Goal: Task Accomplishment & Management: Use online tool/utility

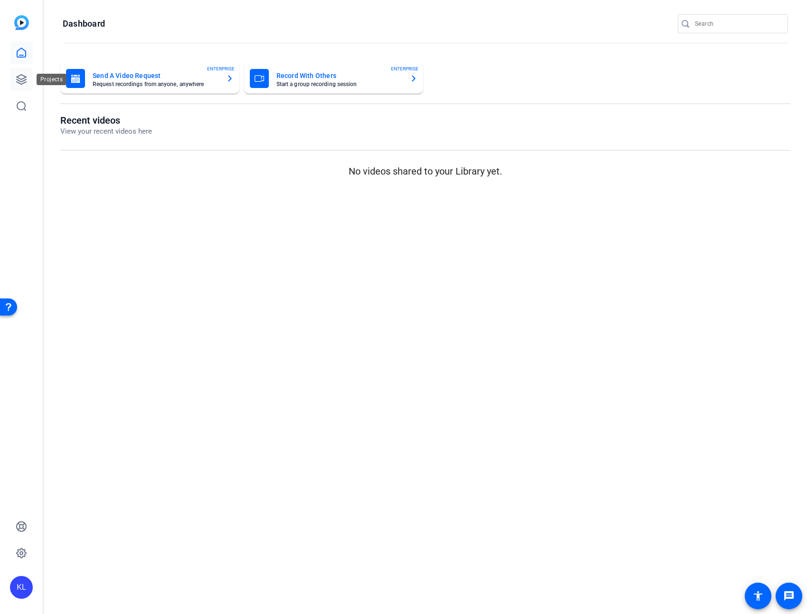
click at [13, 83] on link at bounding box center [21, 79] width 23 height 23
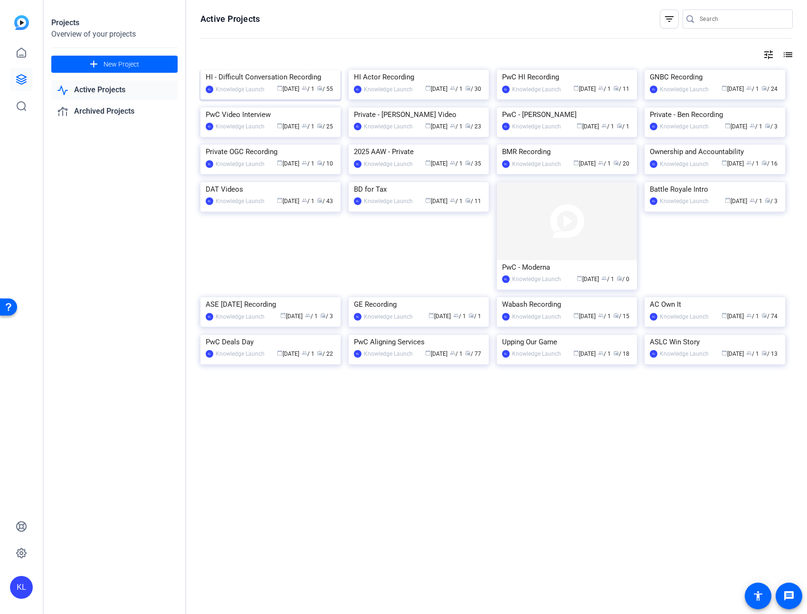
click at [249, 70] on img at bounding box center [271, 70] width 140 height 0
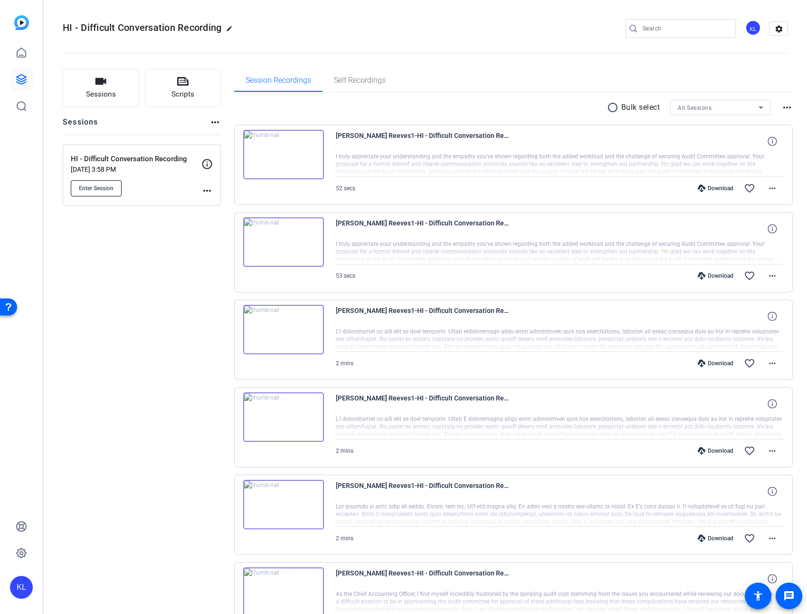
click at [109, 187] on span "Enter Session" at bounding box center [96, 188] width 35 height 8
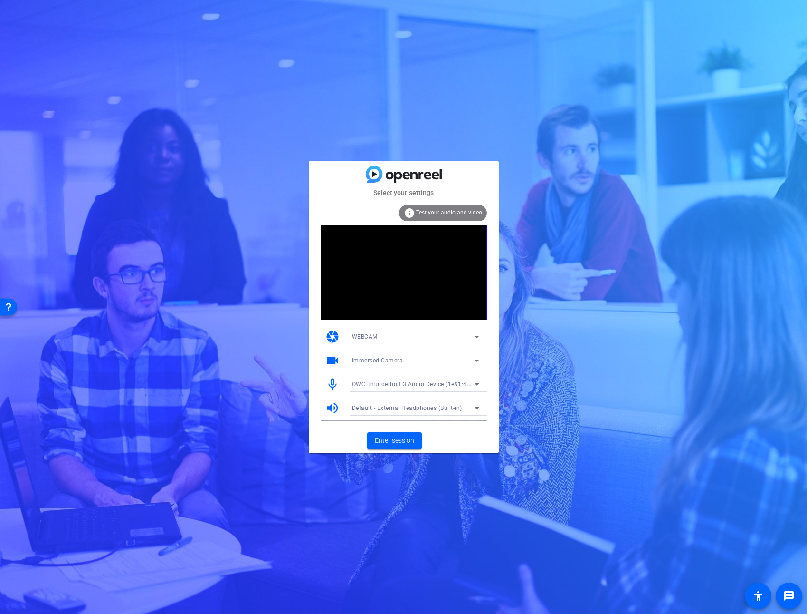
click at [481, 337] on icon at bounding box center [476, 336] width 11 height 11
click at [464, 369] on mat-option "DESKTOP" at bounding box center [416, 370] width 143 height 15
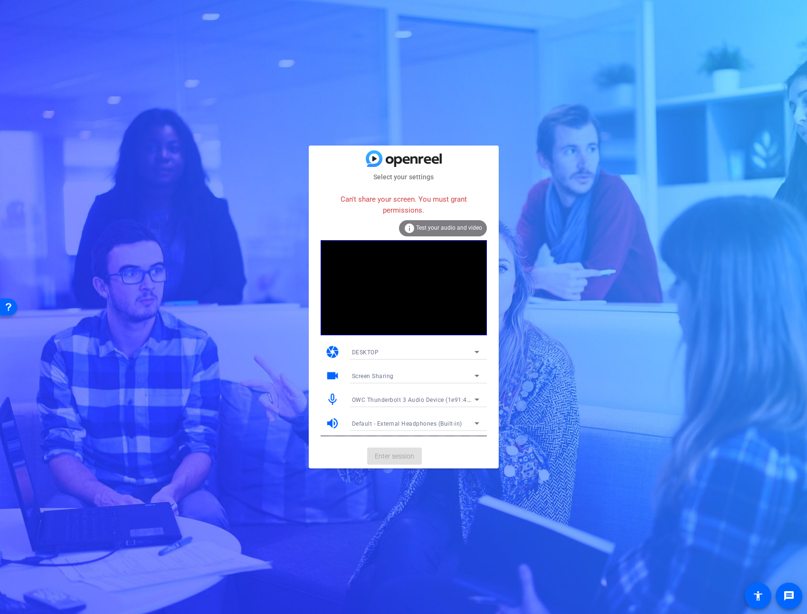
click at [401, 374] on div "Screen Sharing" at bounding box center [413, 376] width 123 height 12
click at [401, 374] on div at bounding box center [403, 307] width 807 height 614
click at [403, 402] on span "OWC Thunderbolt 3 Audio Device (1e91:4001)" at bounding box center [416, 399] width 128 height 8
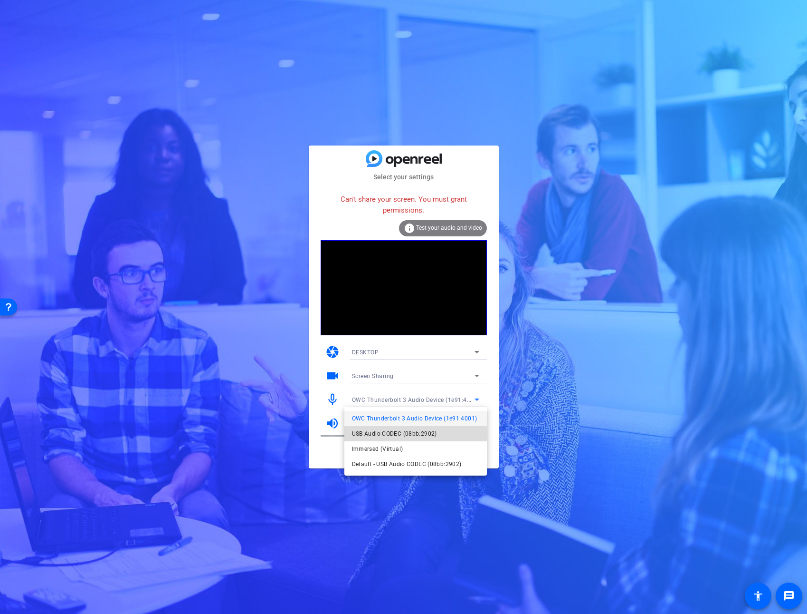
click at [402, 430] on span "USB Audio CODEC (08bb:2902)" at bounding box center [394, 433] width 85 height 11
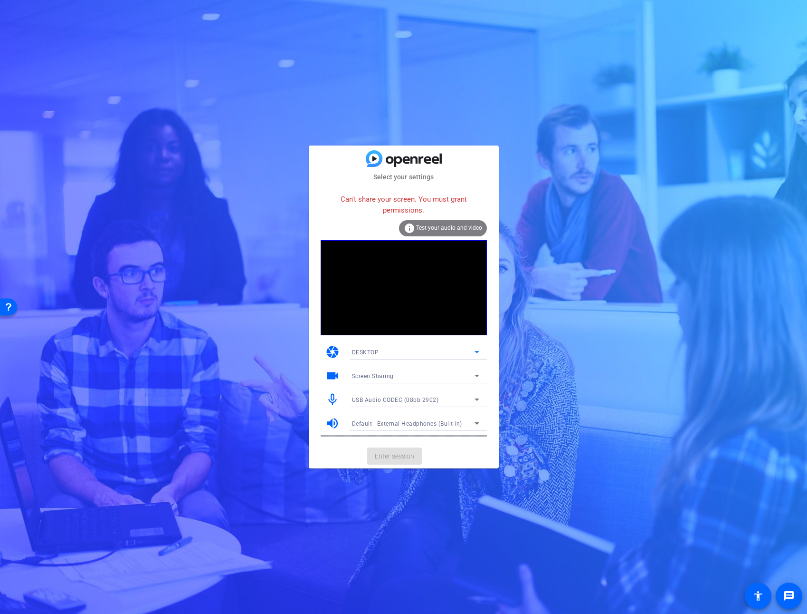
click at [409, 355] on div "DESKTOP" at bounding box center [413, 352] width 123 height 12
click at [402, 372] on mat-option "WEBCAM" at bounding box center [416, 370] width 143 height 15
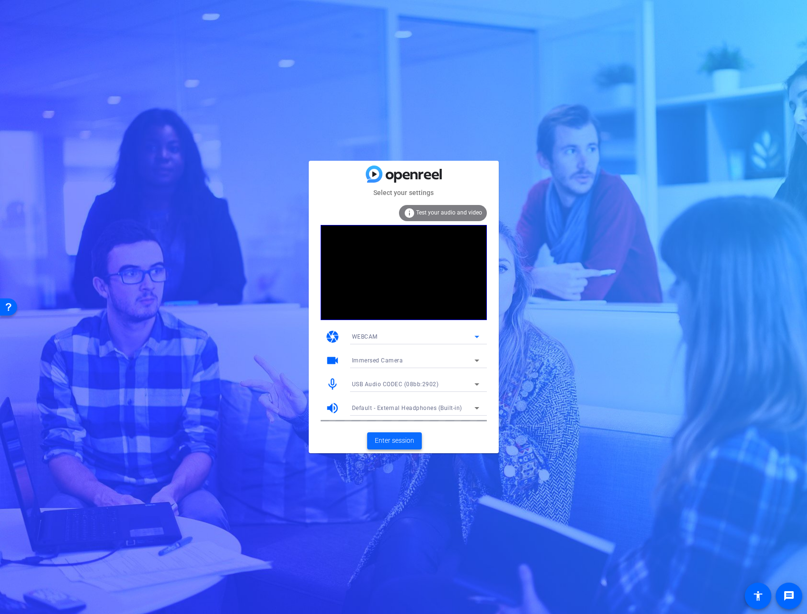
click at [400, 437] on span "Enter session" at bounding box center [394, 440] width 39 height 10
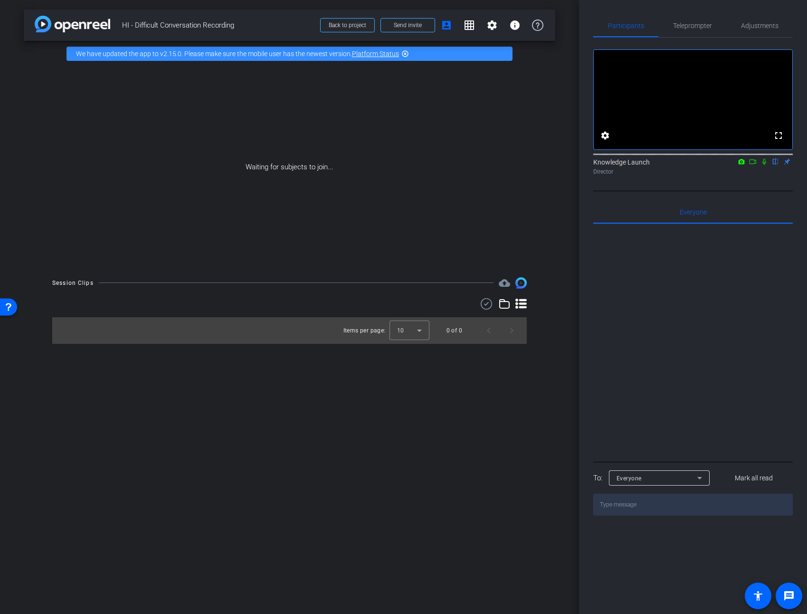
click at [751, 165] on icon at bounding box center [753, 161] width 8 height 7
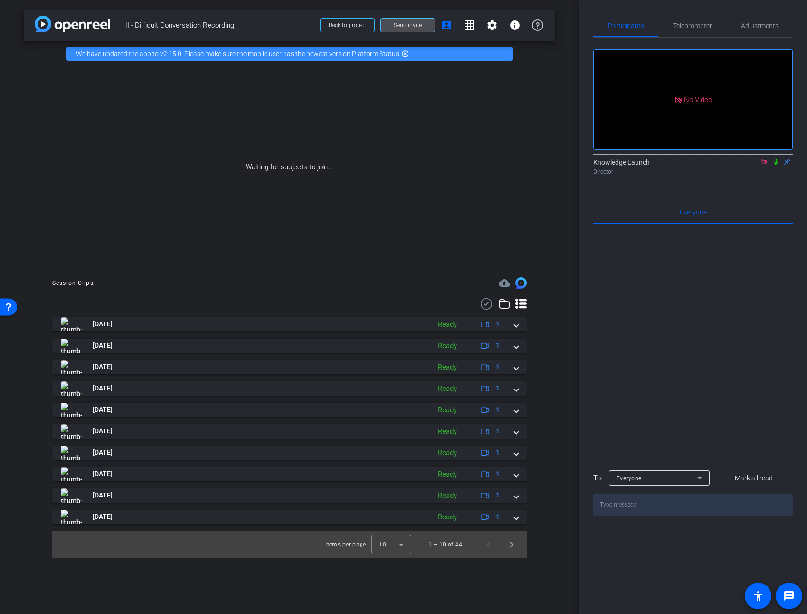
click at [399, 26] on span "Send invite" at bounding box center [408, 25] width 28 height 8
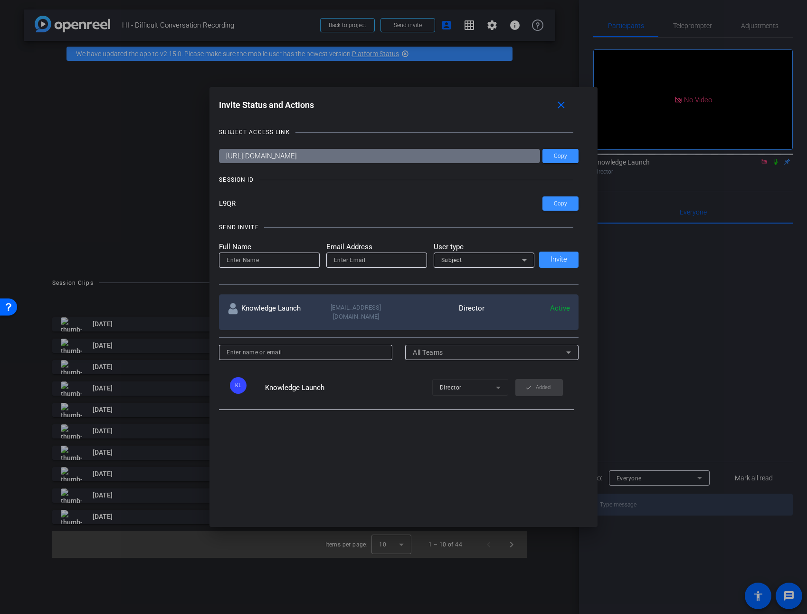
click at [777, 172] on div at bounding box center [403, 307] width 807 height 614
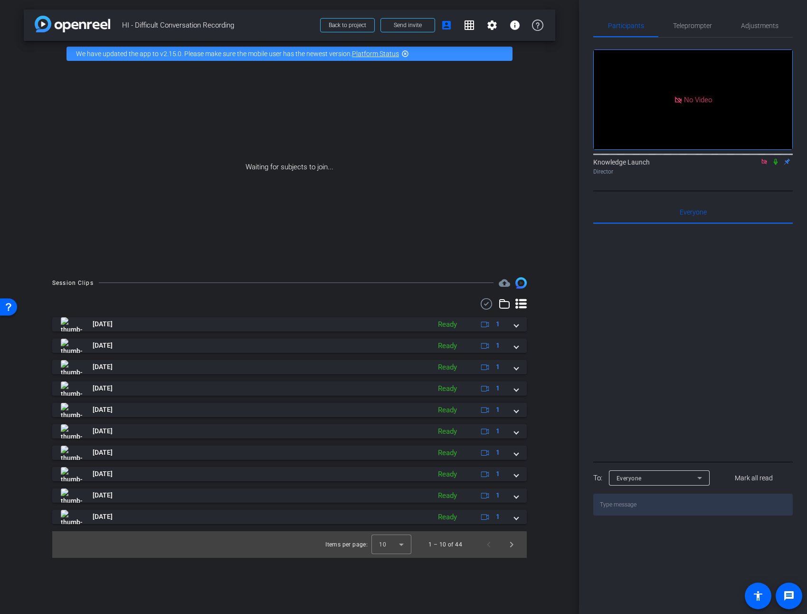
click at [777, 165] on icon at bounding box center [776, 162] width 4 height 6
click at [706, 26] on span "Teleprompter" at bounding box center [692, 25] width 39 height 7
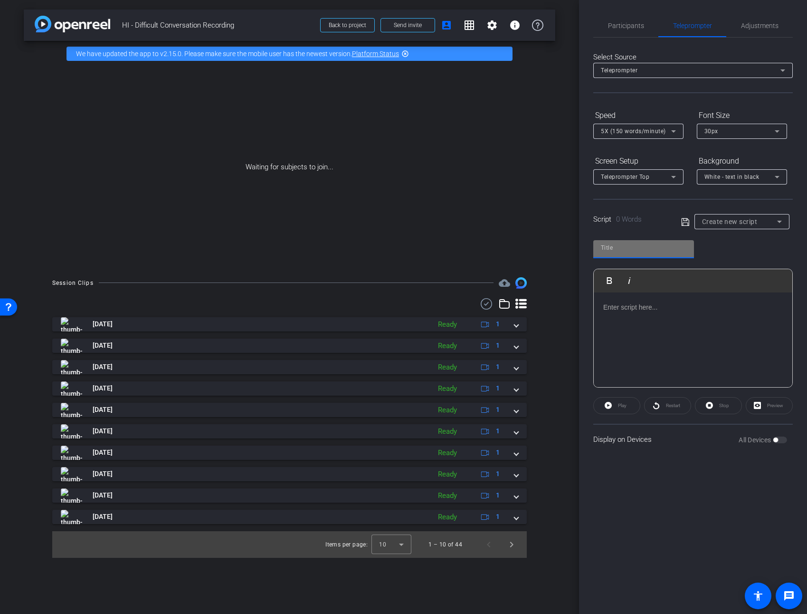
click at [662, 248] on input "text" at bounding box center [644, 247] width 86 height 11
paste input "Sr Manager Scenario 1"
type input "Sr Manager Scenario 1"
click at [623, 309] on p at bounding box center [694, 307] width 180 height 10
click at [716, 312] on div "Participant response options: • Bad response: I’m not sure why your internal au…" at bounding box center [694, 456] width 180 height 308
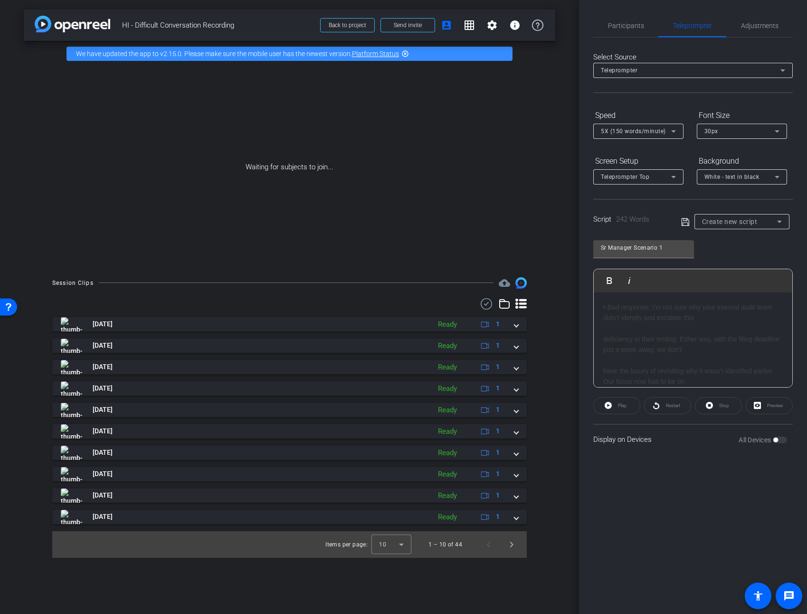
click at [672, 300] on div "• Bad response: I’m not sure why your internal audit team didn’t identify and e…" at bounding box center [693, 589] width 199 height 594
click at [669, 309] on span "I’m not sure why your internal audit team didn’t identify and escalate this" at bounding box center [688, 312] width 169 height 18
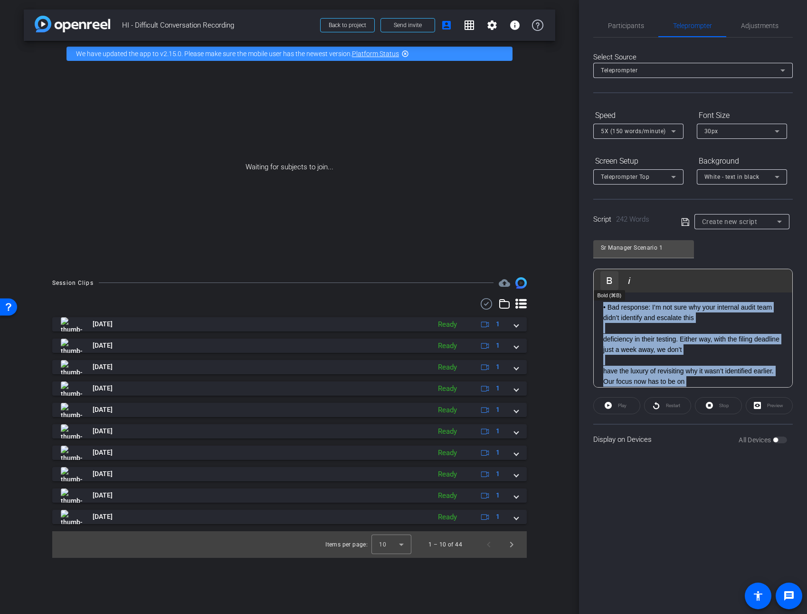
click at [613, 279] on icon "button" at bounding box center [609, 280] width 11 height 11
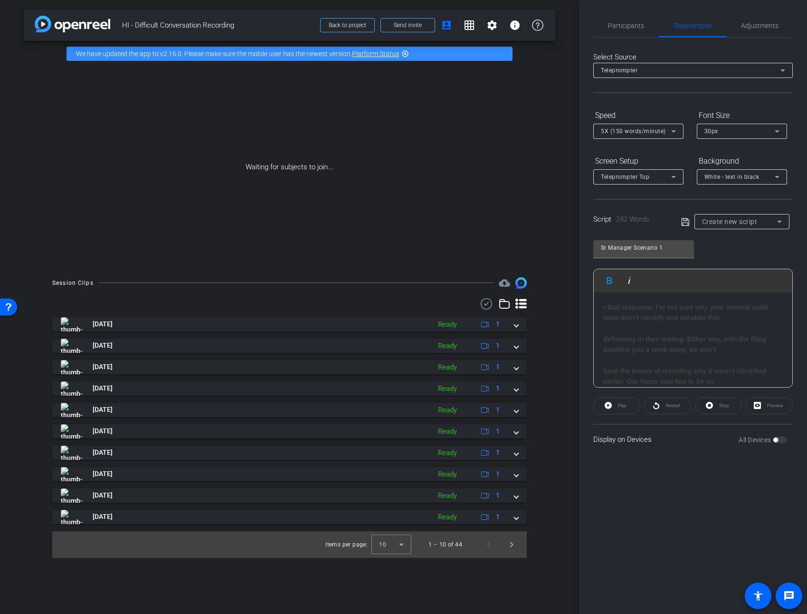
click at [622, 322] on div "• Bad response: I’m not sure why your internal audit team didn’t identify and e…" at bounding box center [694, 446] width 180 height 288
click at [632, 332] on div "• Bad response: I’m not sure why your internal audit team didn’t identify and e…" at bounding box center [694, 446] width 180 height 288
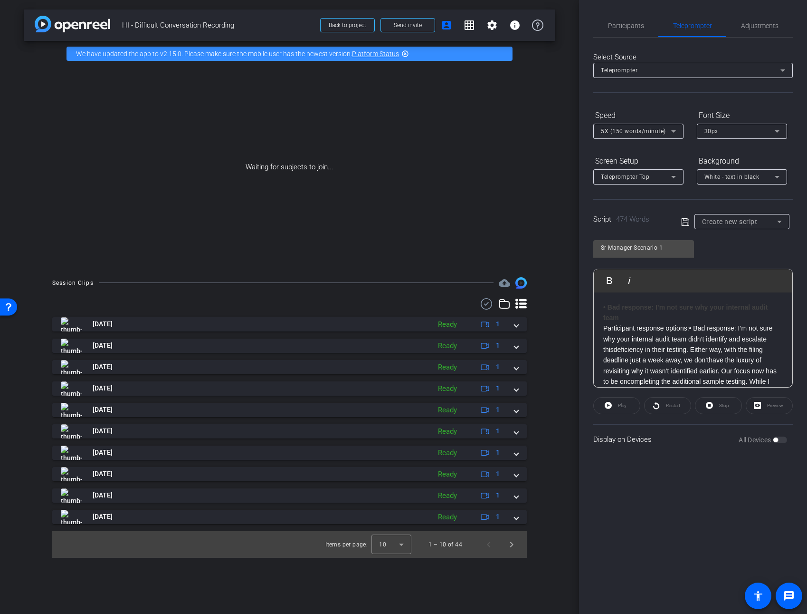
drag, startPoint x: 635, startPoint y: 317, endPoint x: 600, endPoint y: 301, distance: 39.1
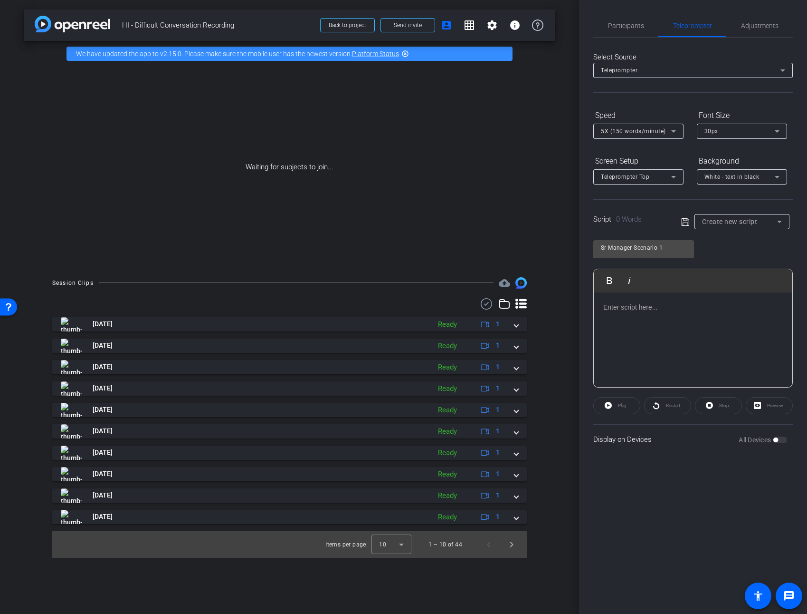
click at [694, 306] on p at bounding box center [694, 307] width 180 height 10
click at [691, 311] on div "determine the scope and impact of the deficiency. We're committed to resolving …" at bounding box center [694, 229] width 180 height 298
click at [745, 178] on span "White - text in black" at bounding box center [732, 176] width 55 height 7
click at [739, 198] on div "White - text in black" at bounding box center [733, 197] width 57 height 11
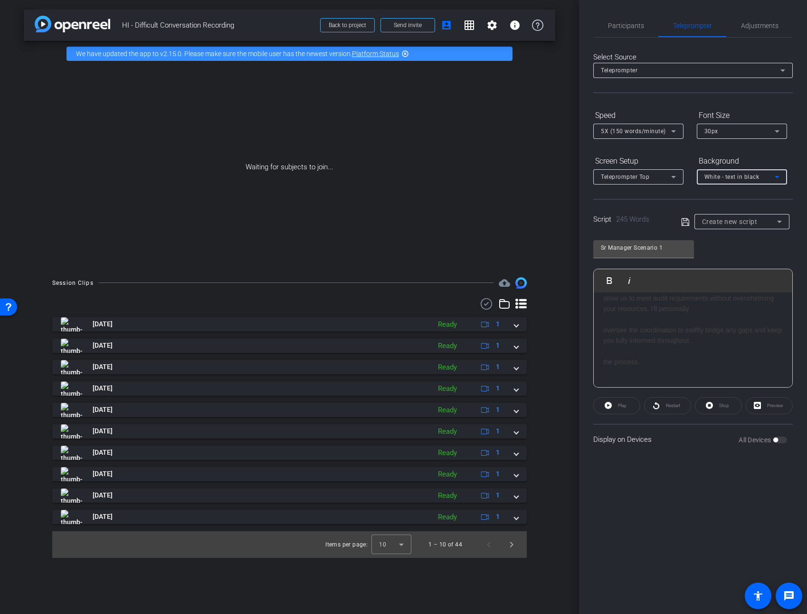
click at [741, 180] on div "White - text in black" at bounding box center [740, 177] width 70 height 12
click at [733, 214] on div "Black - text in white" at bounding box center [733, 213] width 56 height 11
click at [700, 311] on div "determine the scope and impact of the deficiency. We're committed to resolving …" at bounding box center [694, 229] width 180 height 298
click at [738, 176] on span "Black - text in white" at bounding box center [732, 176] width 54 height 7
click at [728, 215] on div "Black - text in white" at bounding box center [733, 213] width 56 height 11
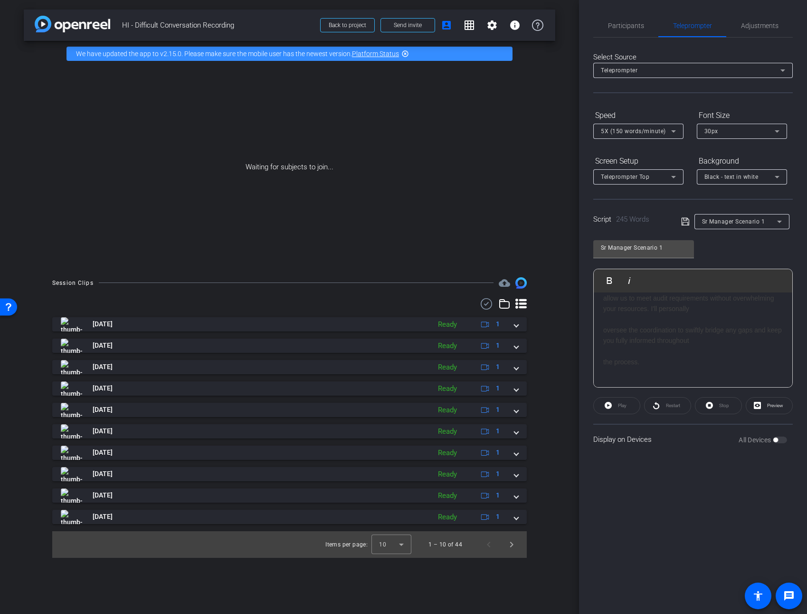
click at [689, 315] on div "determine the scope and impact of the deficiency. We're committed to resolving …" at bounding box center [694, 229] width 180 height 298
click at [727, 178] on span "Black - text in white" at bounding box center [732, 176] width 54 height 7
click at [719, 198] on div "White - text in black" at bounding box center [733, 197] width 57 height 11
click at [662, 326] on span "oversee the coordination to swiftly bridge any gaps and keep you fully informed…" at bounding box center [693, 335] width 179 height 18
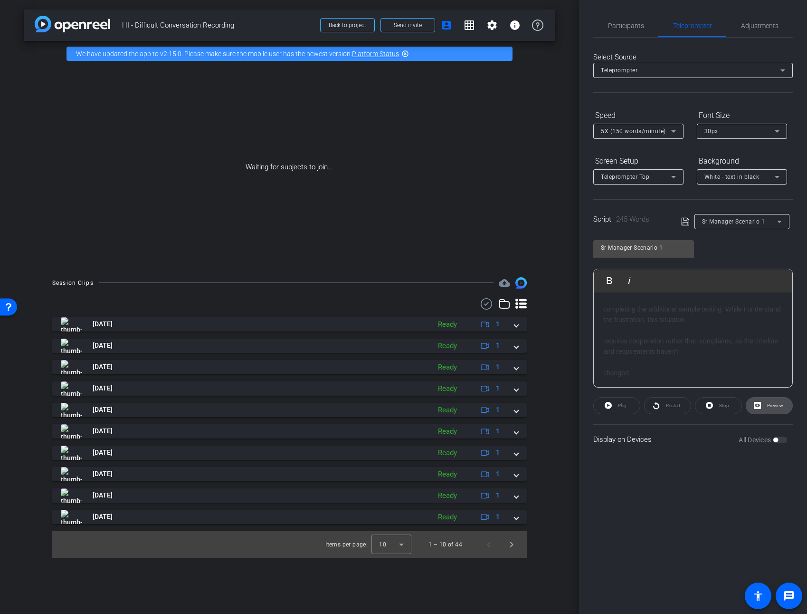
click at [777, 406] on span "Preview" at bounding box center [776, 405] width 16 height 5
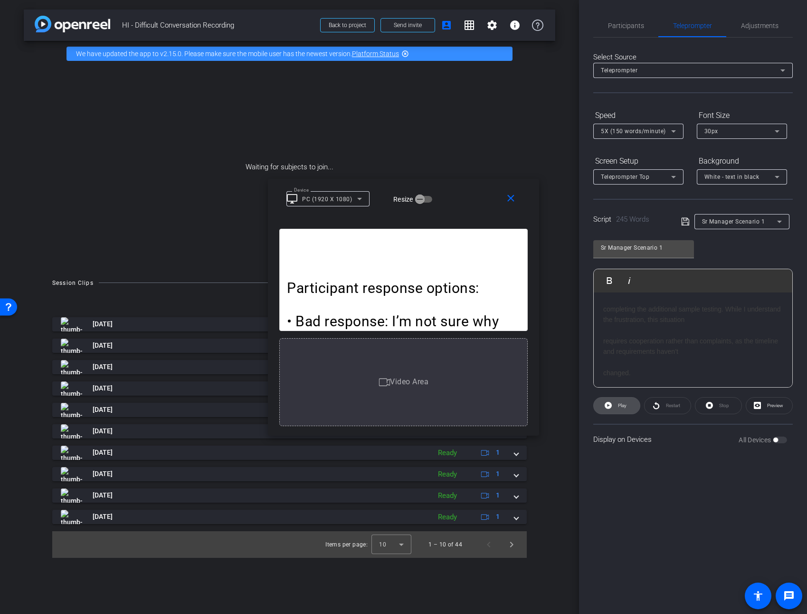
click at [611, 407] on icon at bounding box center [608, 405] width 7 height 7
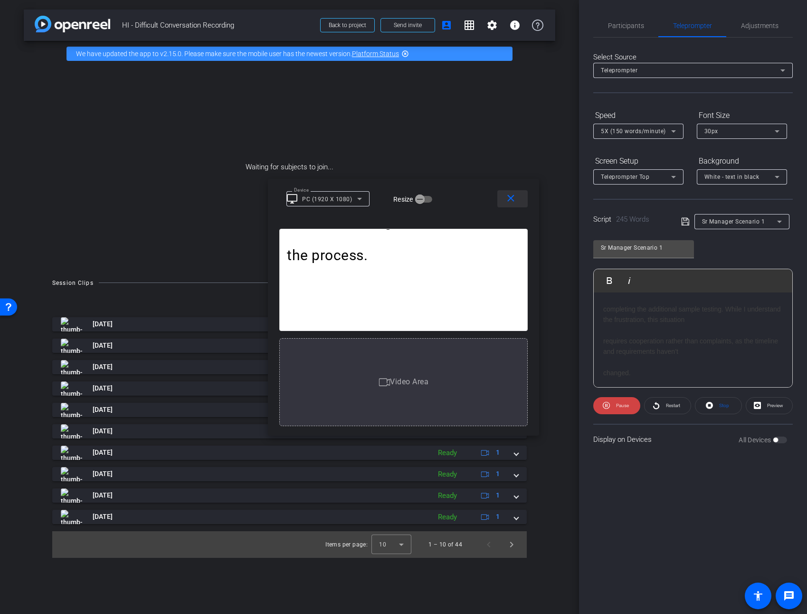
click at [511, 195] on mat-icon "close" at bounding box center [511, 198] width 12 height 12
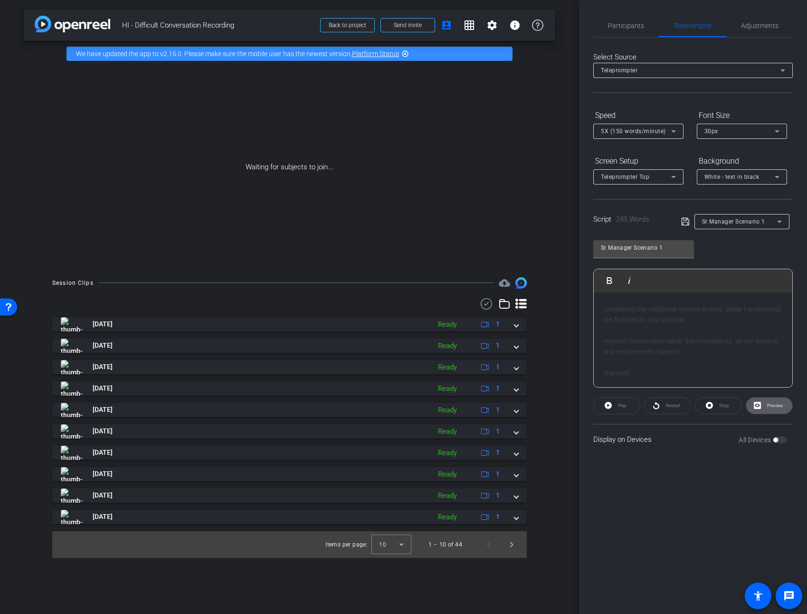
click at [643, 297] on div "Participant response options: • Bad response: I’m not sure why your internal au…" at bounding box center [694, 341] width 180 height 308
click at [639, 327] on div "Participant response options: • Bad response: I’m not sure why your internal au…" at bounding box center [694, 341] width 180 height 308
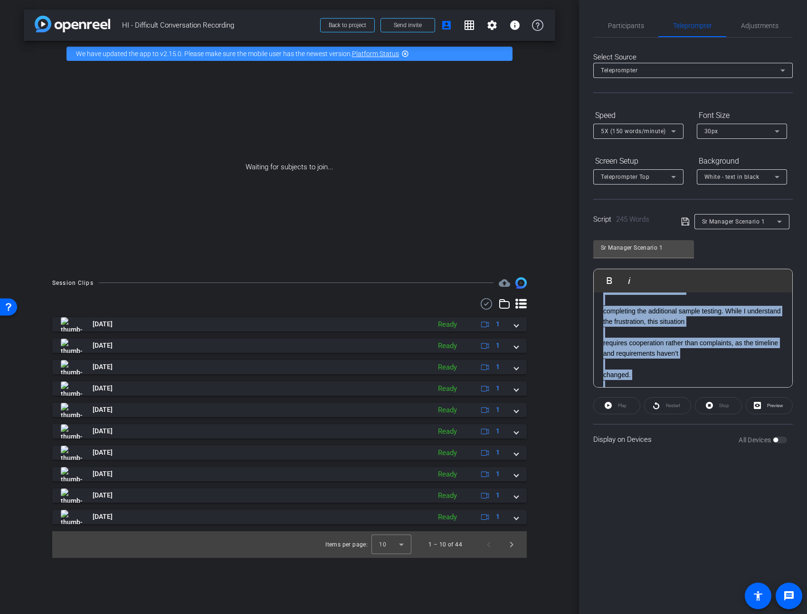
scroll to position [0, 0]
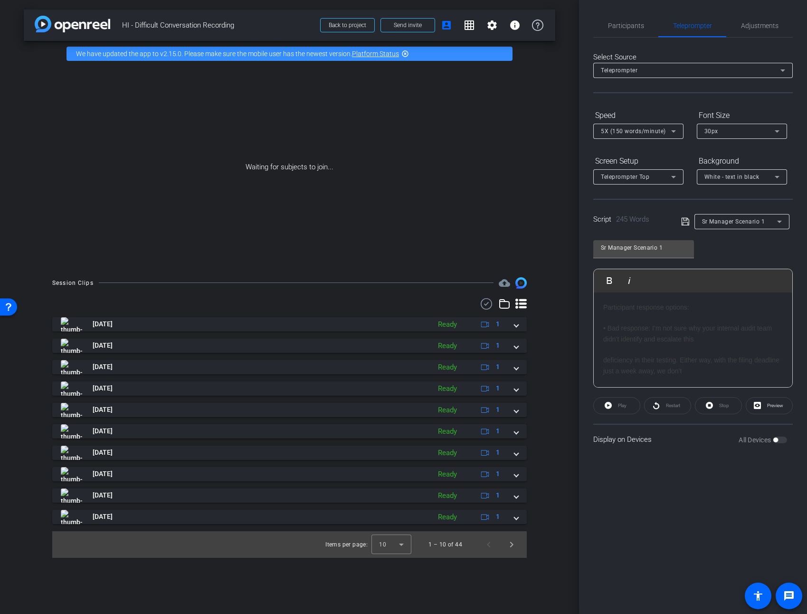
click at [646, 350] on div "Participant response options: • Bad response: I’m not sure why your internal au…" at bounding box center [694, 456] width 180 height 308
click at [614, 352] on span "Commented [B(4]:" at bounding box center [631, 350] width 54 height 8
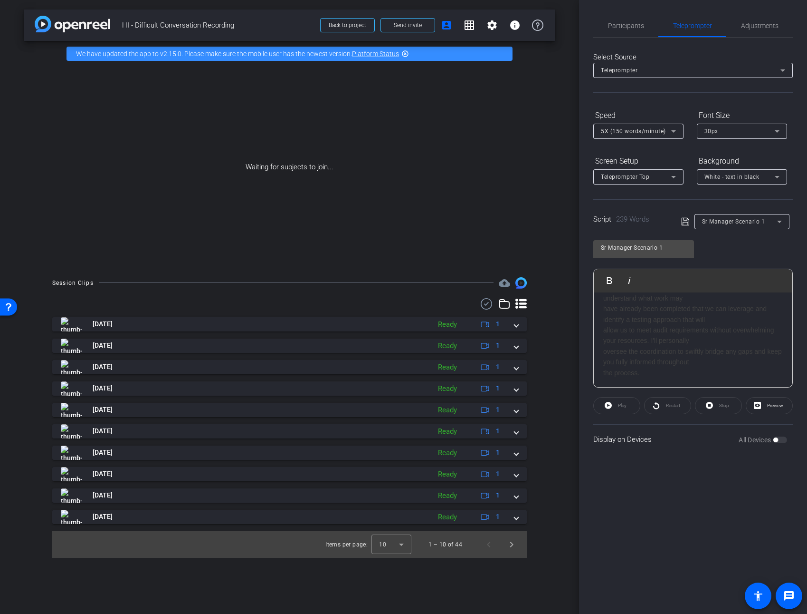
scroll to position [317, 0]
click at [685, 222] on icon at bounding box center [685, 221] width 9 height 11
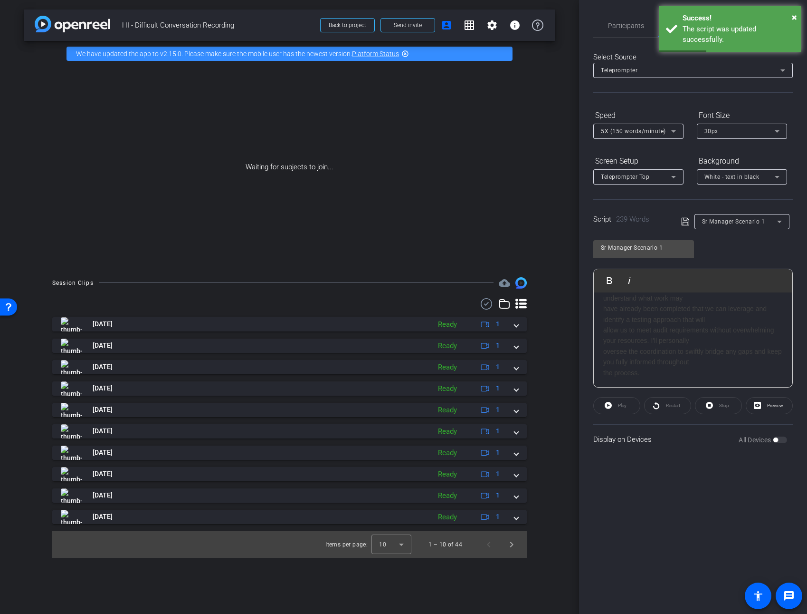
click at [746, 223] on span "Sr Manager Scenario 1" at bounding box center [733, 221] width 63 height 7
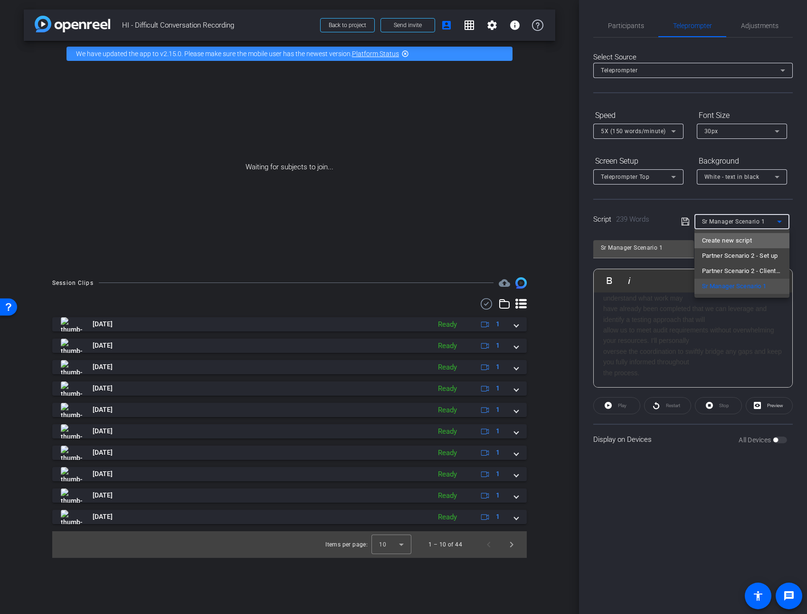
click at [743, 241] on span "Create new script" at bounding box center [727, 240] width 50 height 11
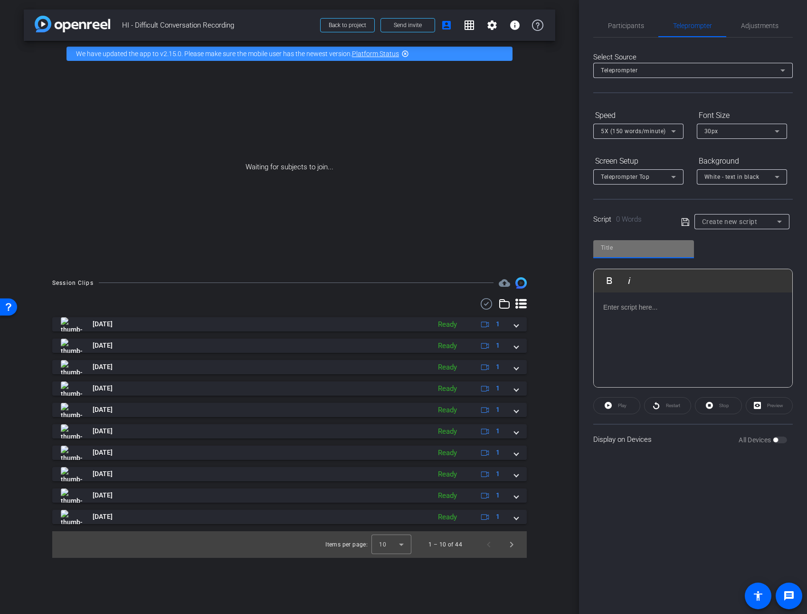
click at [638, 251] on input "text" at bounding box center [644, 247] width 86 height 11
paste input "Partner/Director Scenario 1"
click at [616, 309] on p at bounding box center [694, 307] width 180 height 10
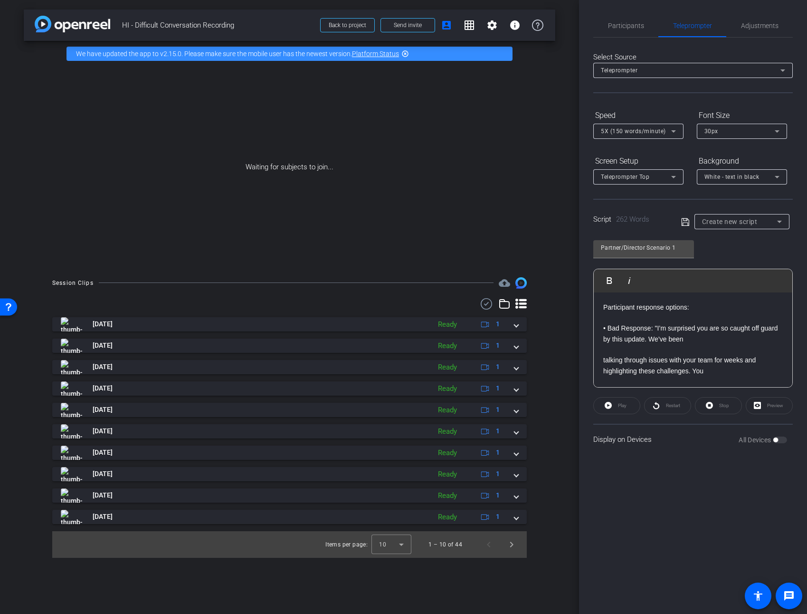
click at [628, 347] on p "Participant response options: • Bad Response: "I’m surprised you are so caught …" at bounding box center [694, 621] width 180 height 638
click at [694, 306] on p "Participant response options: • Bad Response: "I’m surprised you are so caught …" at bounding box center [694, 531] width 180 height 458
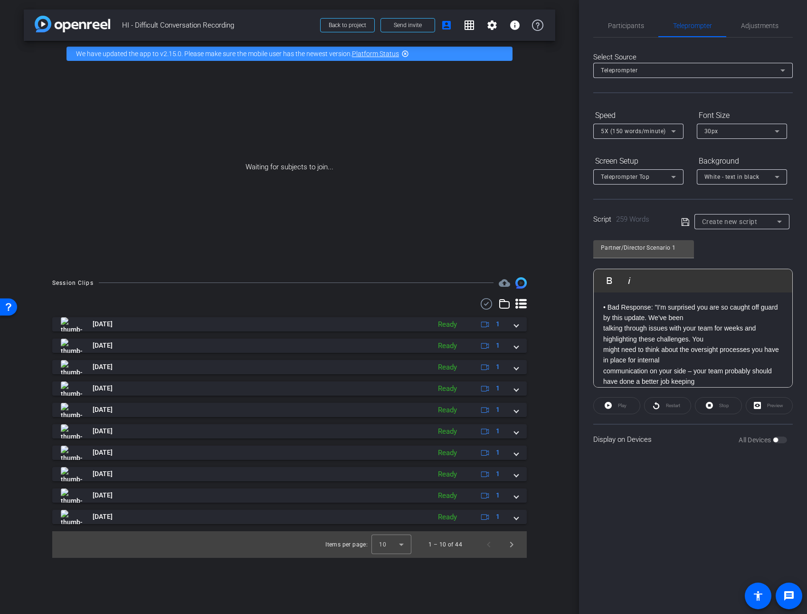
click at [686, 223] on icon at bounding box center [685, 221] width 9 height 11
click at [745, 226] on div "Partner/Director Scenario 1" at bounding box center [739, 221] width 75 height 12
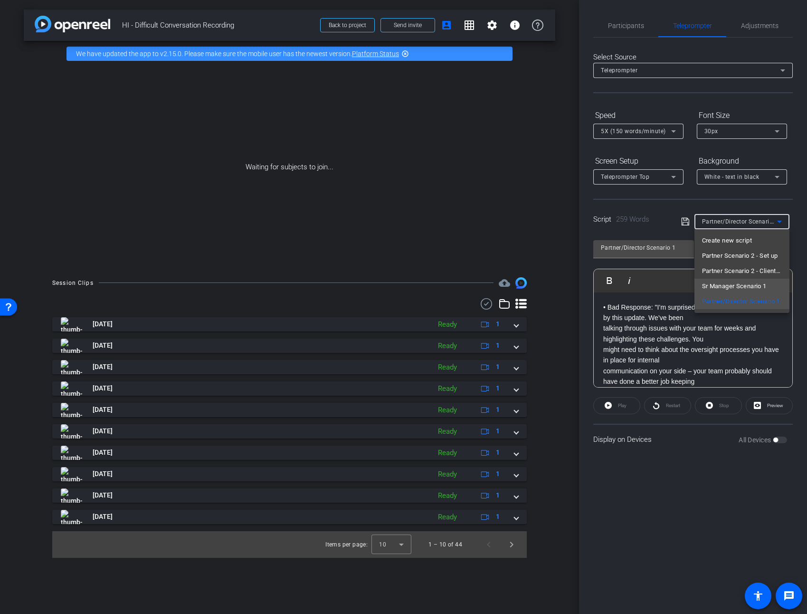
click at [741, 289] on span "Sr Manager Scenario 1" at bounding box center [734, 285] width 65 height 11
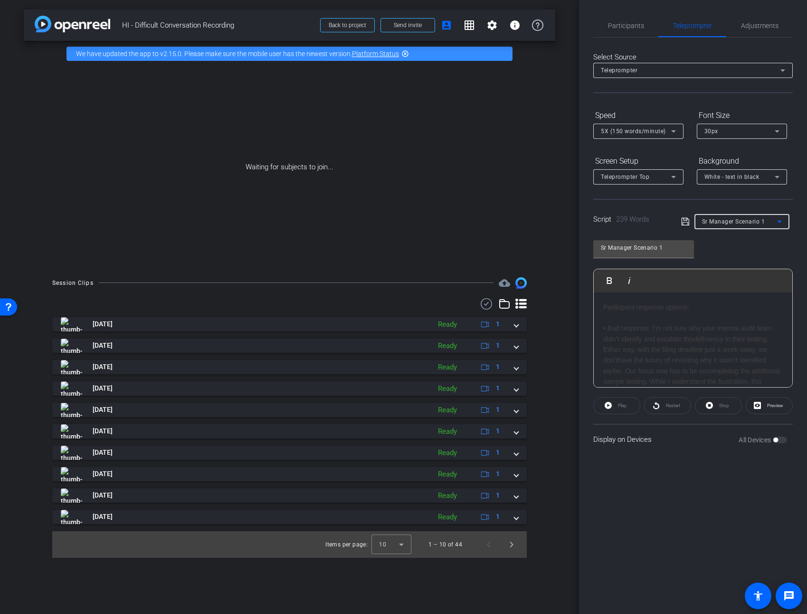
click at [687, 308] on span "Participant response options:" at bounding box center [647, 307] width 86 height 8
click at [635, 324] on span "Bad response:" at bounding box center [629, 328] width 43 height 8
click at [635, 320] on div "Participant response options: • Bad response: I’m not sure why your internal au…" at bounding box center [694, 498] width 180 height 393
click at [630, 305] on span "Participant response options:" at bounding box center [647, 307] width 86 height 8
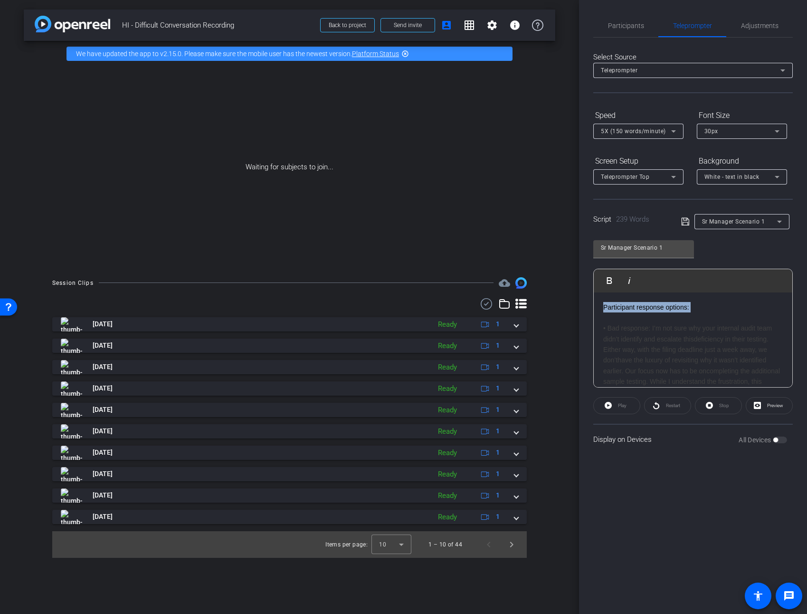
click at [630, 305] on span "Participant response options:" at bounding box center [647, 307] width 86 height 8
click at [773, 408] on span "Preview" at bounding box center [774, 405] width 19 height 13
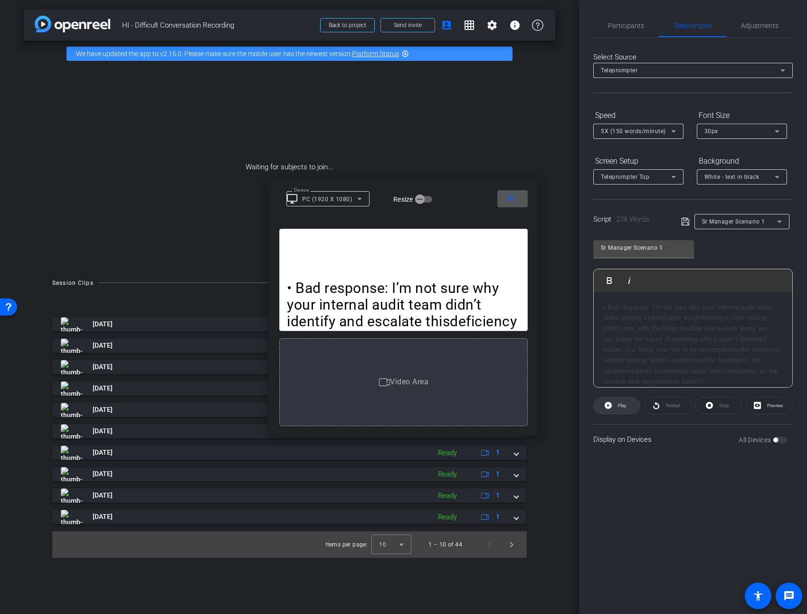
click at [618, 405] on span "Play" at bounding box center [621, 405] width 11 height 13
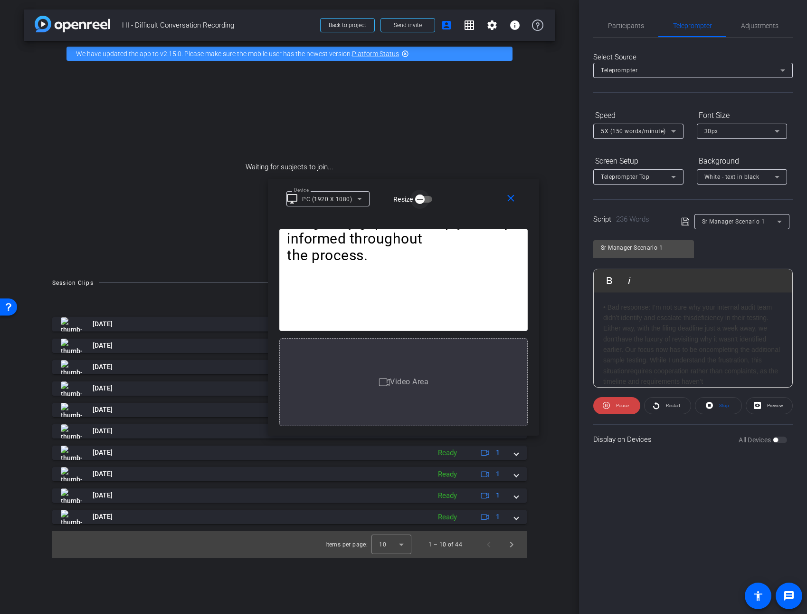
click at [427, 200] on span "button" at bounding box center [420, 199] width 19 height 19
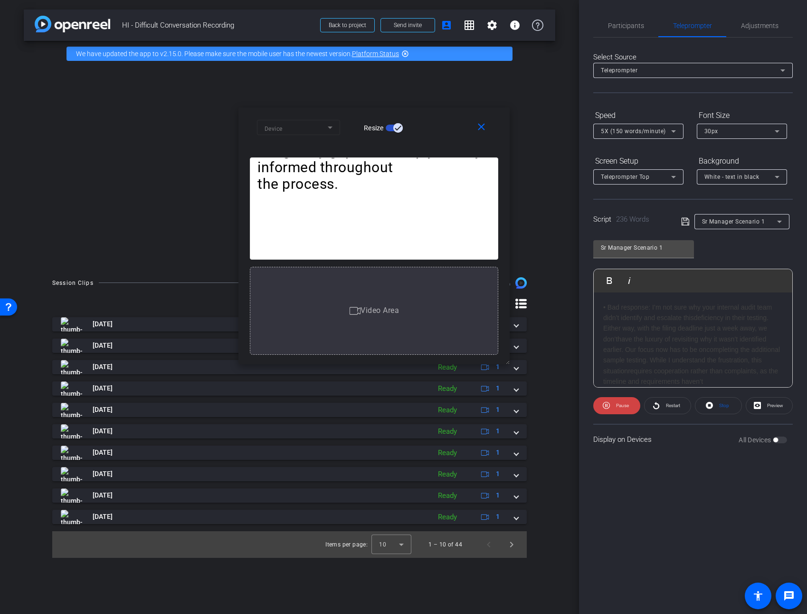
drag, startPoint x: 477, startPoint y: 181, endPoint x: 447, endPoint y: 109, distance: 77.1
click at [447, 109] on div "close Device Resize" at bounding box center [374, 128] width 271 height 43
click at [643, 131] on span "5X (150 words/minute)" at bounding box center [633, 131] width 65 height 7
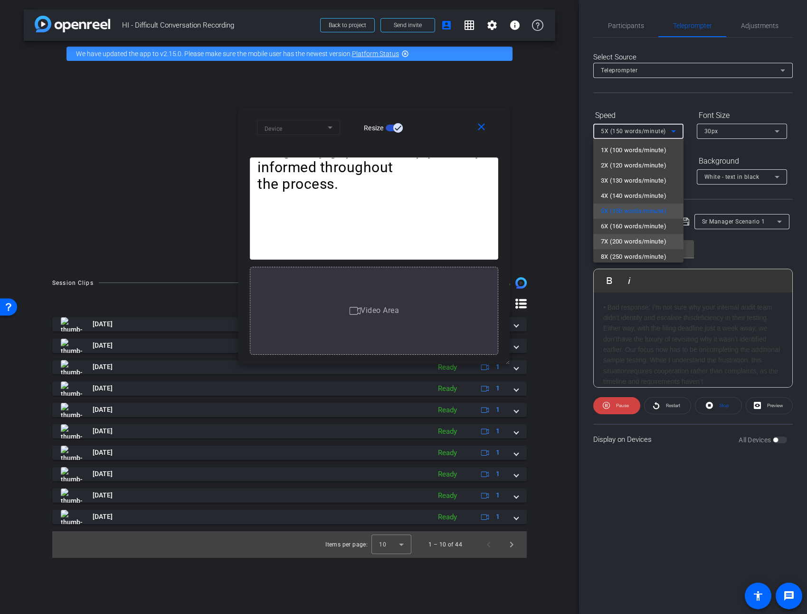
click at [630, 236] on span "7X (200 words/minute)" at bounding box center [634, 241] width 66 height 11
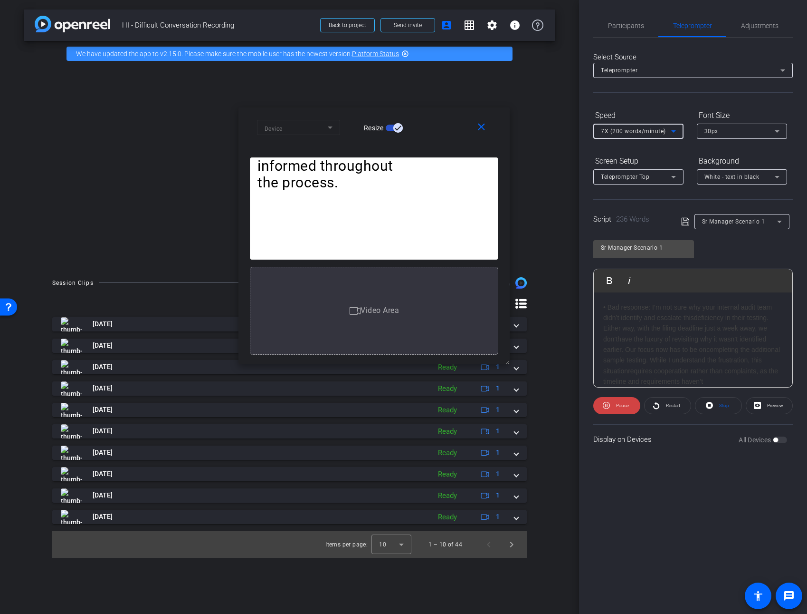
click at [649, 132] on span "7X (200 words/minute)" at bounding box center [633, 131] width 65 height 7
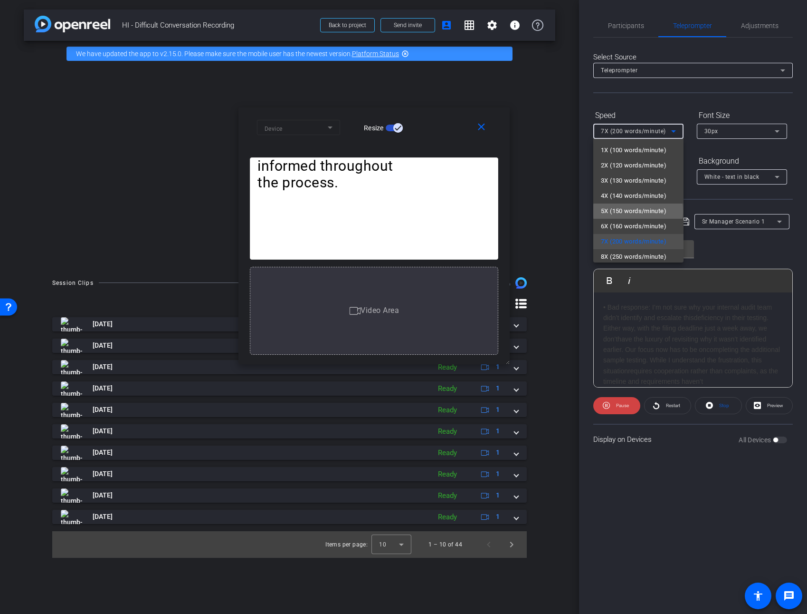
click at [638, 211] on span "5X (150 words/minute)" at bounding box center [634, 210] width 66 height 11
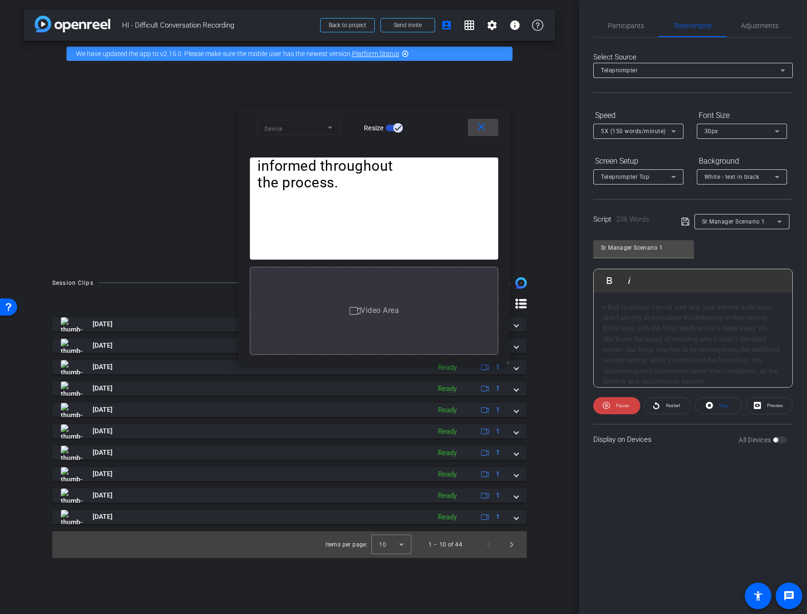
click at [476, 128] on mat-icon "close" at bounding box center [482, 127] width 12 height 12
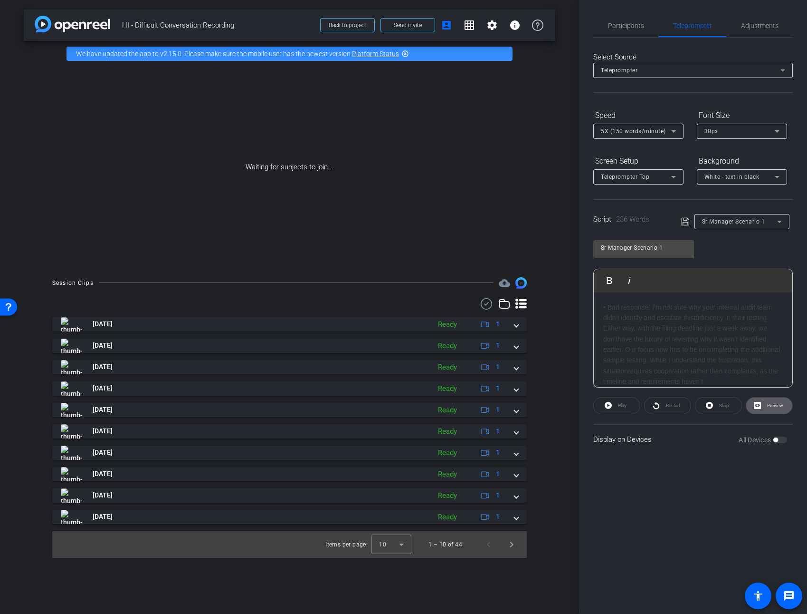
click at [663, 325] on span "deficiency in their testing. Either way, with the filing deadline just a week a…" at bounding box center [686, 328] width 165 height 29
click at [782, 439] on div "All Devices" at bounding box center [763, 440] width 48 height 10
click at [780, 441] on div "All Devices" at bounding box center [763, 440] width 48 height 10
click at [726, 346] on span "completing the additional sample testing. While I understand the frustration, t…" at bounding box center [692, 359] width 177 height 29
click at [726, 345] on span "completing the additional sample testing. While I understand the frustration, t…" at bounding box center [692, 359] width 177 height 29
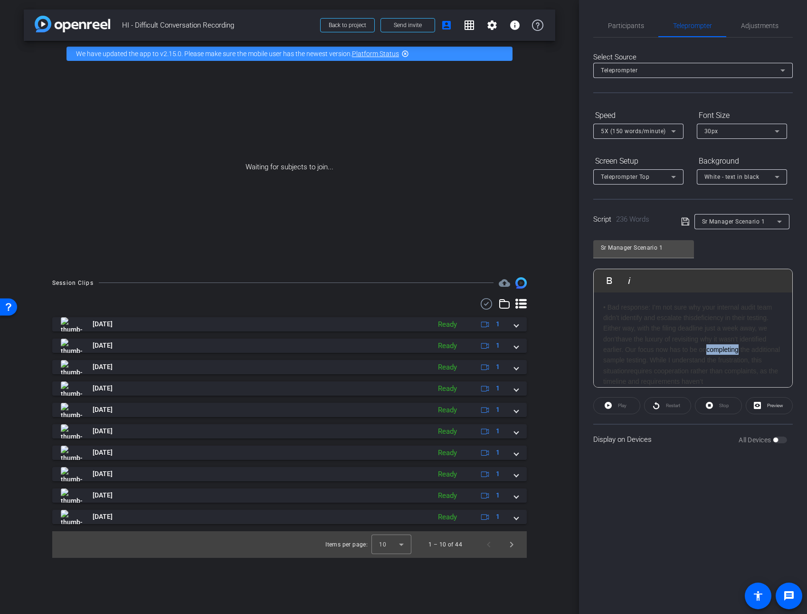
click at [726, 345] on span "completing the additional sample testing. While I understand the frustration, t…" at bounding box center [692, 359] width 177 height 29
click at [741, 175] on span "White - text in black" at bounding box center [732, 176] width 55 height 7
click at [734, 195] on div "White - text in black" at bounding box center [733, 197] width 57 height 11
click at [709, 221] on span "Sr Manager Scenario 1" at bounding box center [733, 221] width 63 height 7
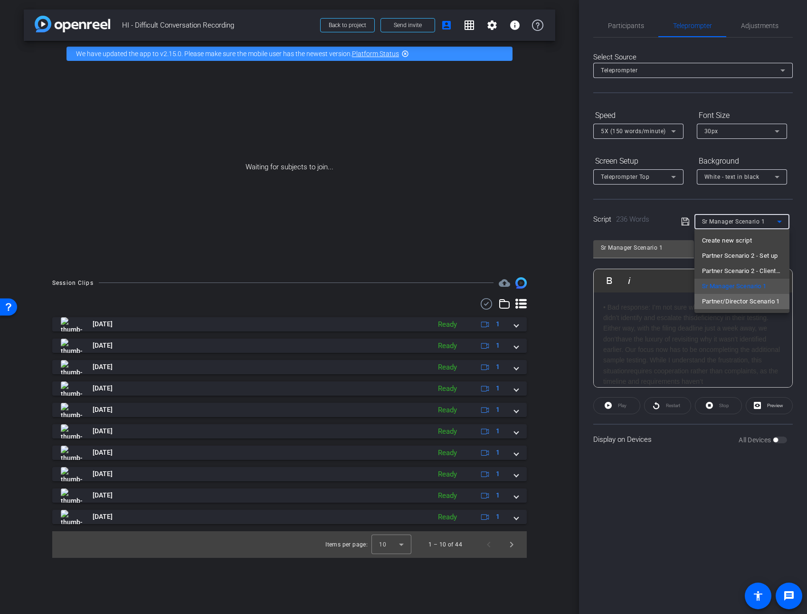
click at [715, 303] on span "Partner/Director Scenario 1" at bounding box center [741, 301] width 78 height 11
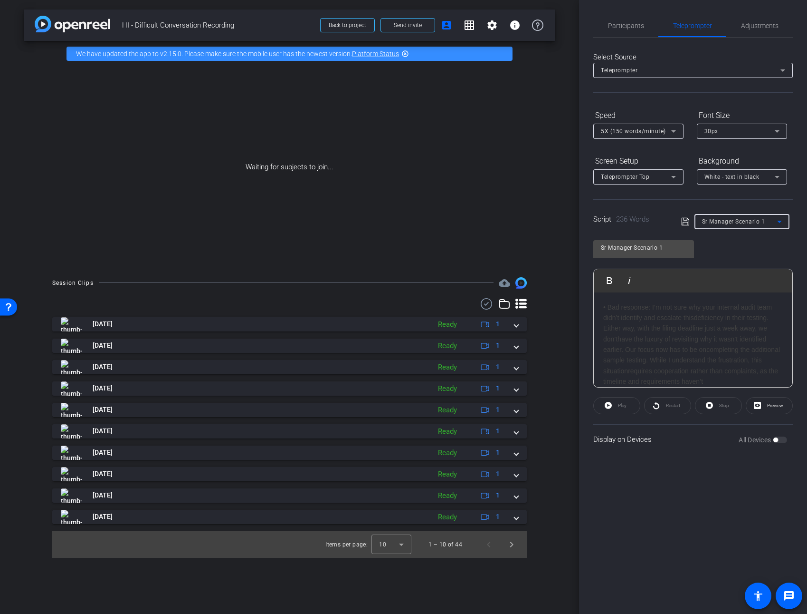
type input "Partner/Director Scenario 1"
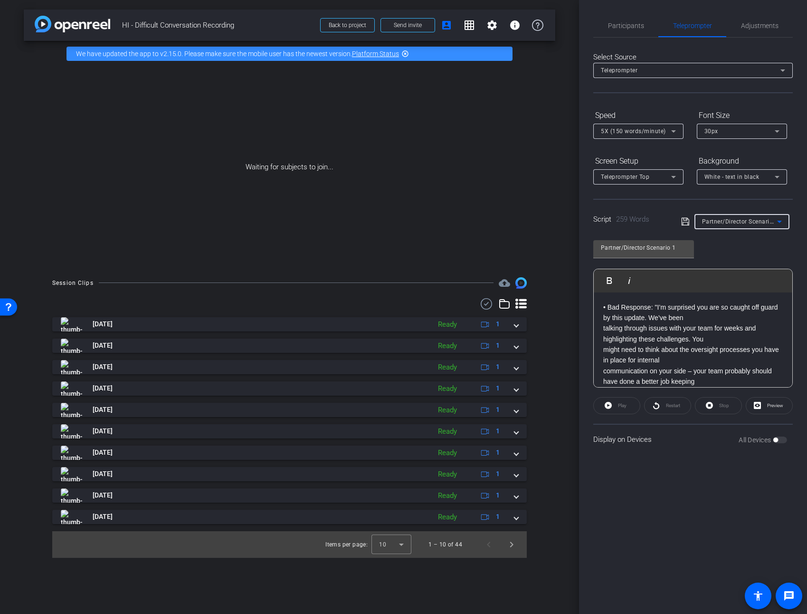
click at [605, 331] on span "talking through issues with your team for weeks and highlighting these challeng…" at bounding box center [680, 333] width 153 height 18
click at [618, 31] on span "Participants" at bounding box center [626, 25] width 36 height 23
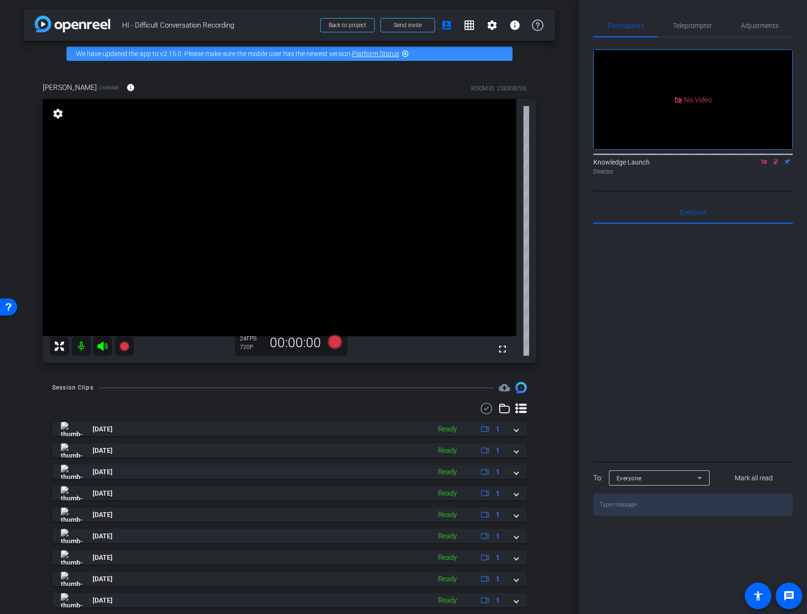
click at [777, 159] on icon at bounding box center [776, 162] width 5 height 6
click at [777, 158] on icon at bounding box center [776, 161] width 8 height 7
click at [773, 158] on icon at bounding box center [776, 161] width 8 height 7
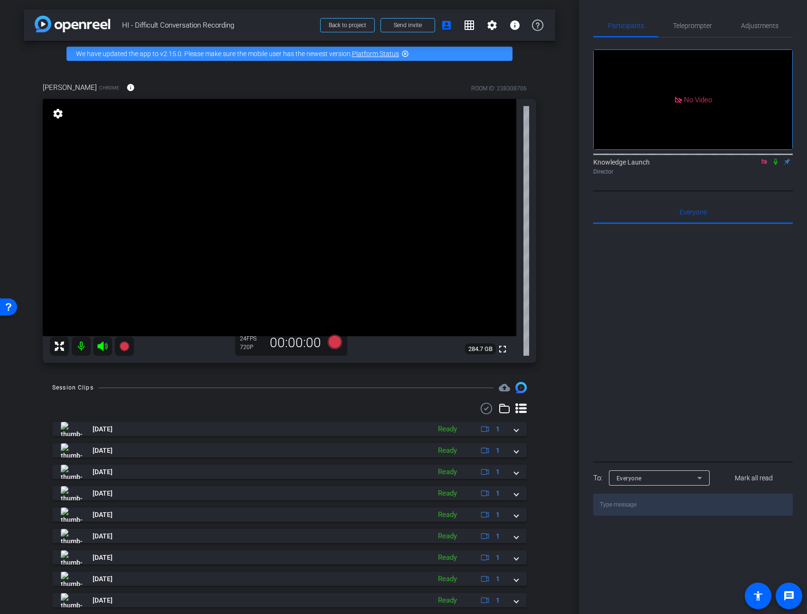
click at [58, 112] on mat-icon "settings" at bounding box center [57, 113] width 13 height 11
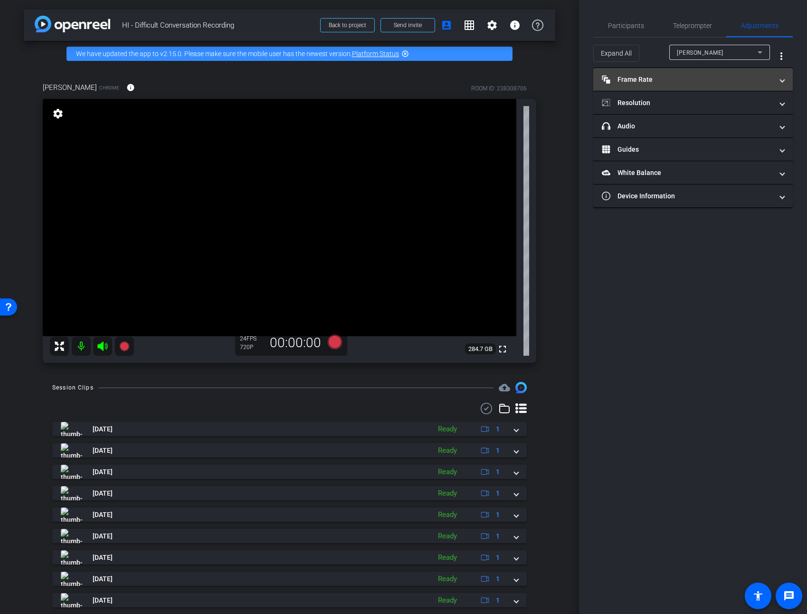
click at [651, 76] on mat-panel-title "Frame Rate Frame Rate" at bounding box center [687, 80] width 171 height 10
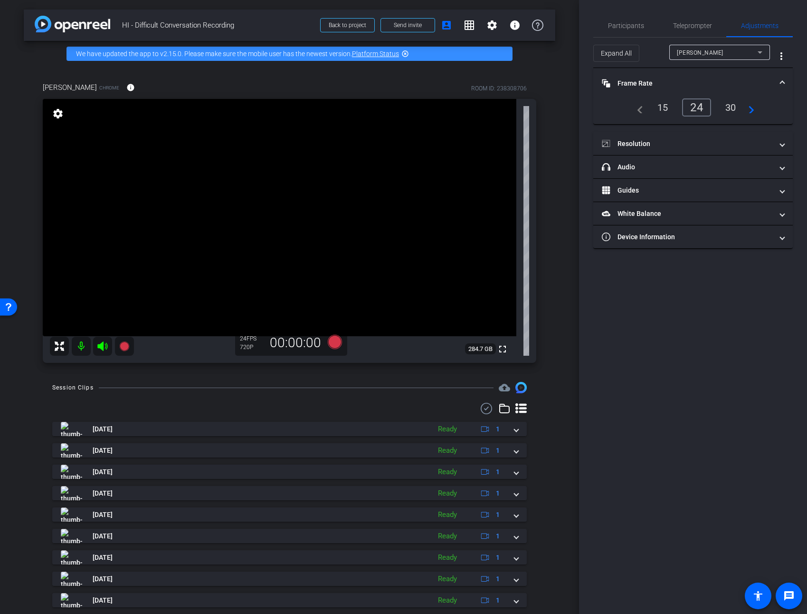
click at [733, 110] on div "30" at bounding box center [731, 107] width 25 height 16
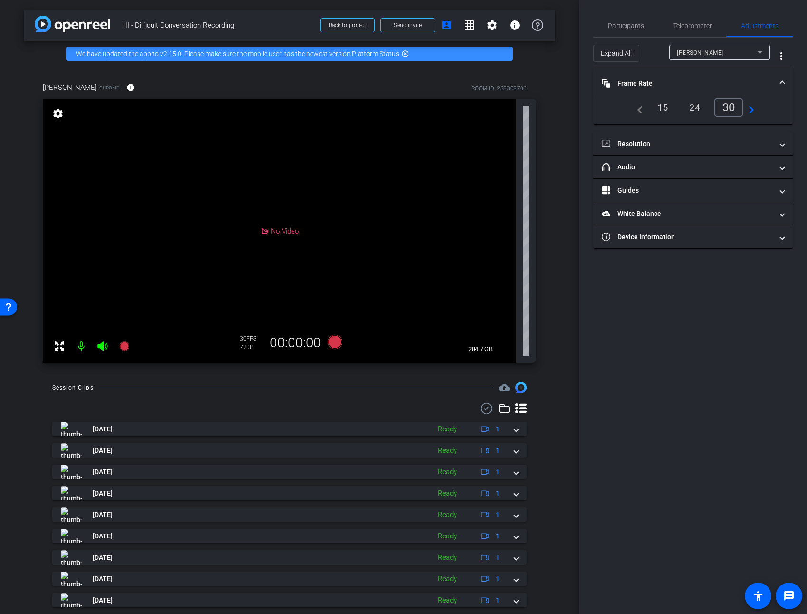
click at [733, 109] on div "30" at bounding box center [729, 107] width 29 height 18
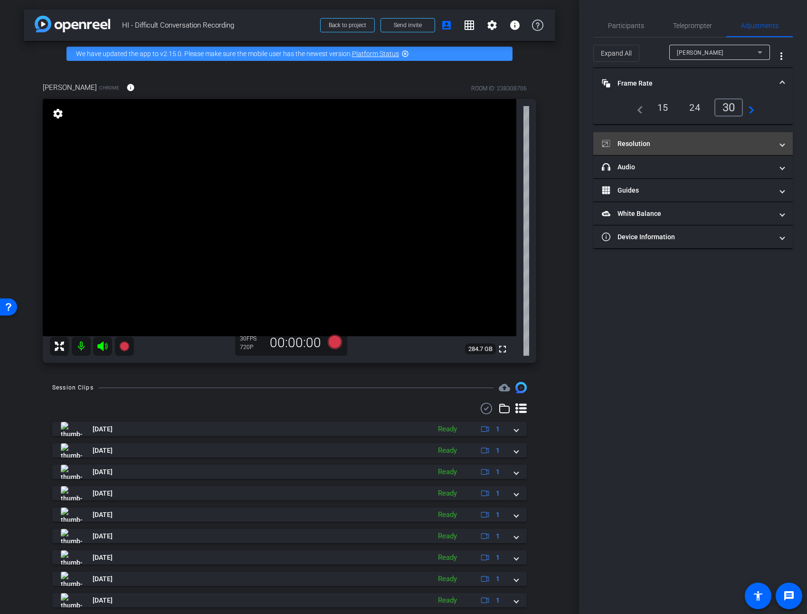
click at [714, 145] on mat-panel-title "Resolution" at bounding box center [687, 144] width 171 height 10
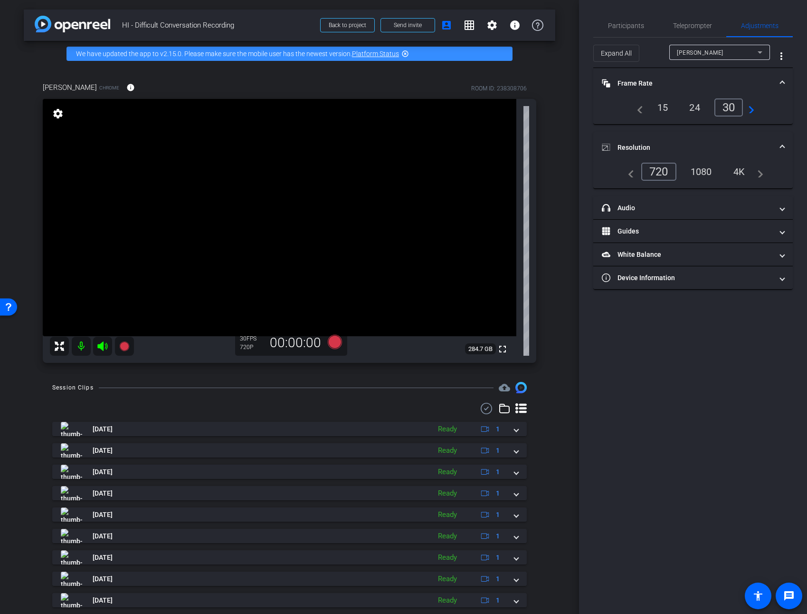
click at [703, 177] on div "1080" at bounding box center [702, 171] width 36 height 16
click at [681, 21] on span "Teleprompter" at bounding box center [692, 25] width 39 height 23
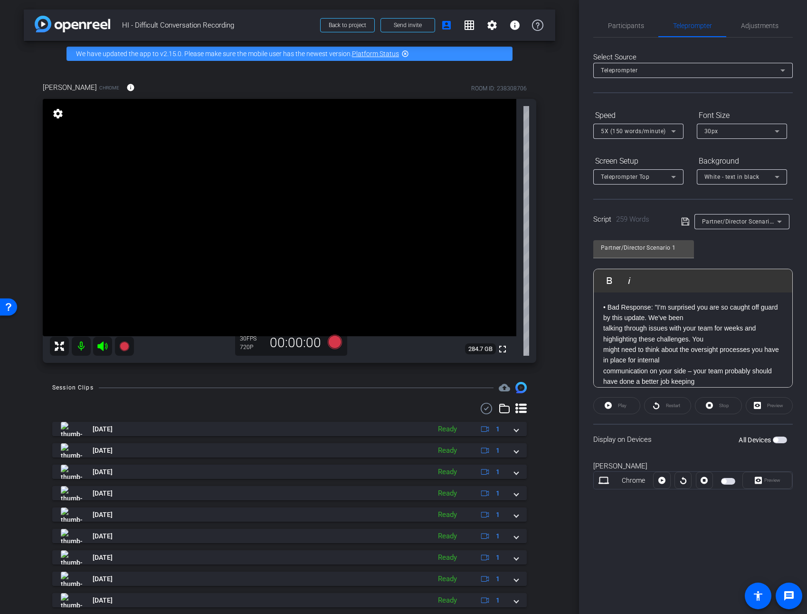
click at [784, 440] on span "button" at bounding box center [780, 439] width 14 height 7
click at [331, 339] on icon at bounding box center [334, 342] width 14 height 14
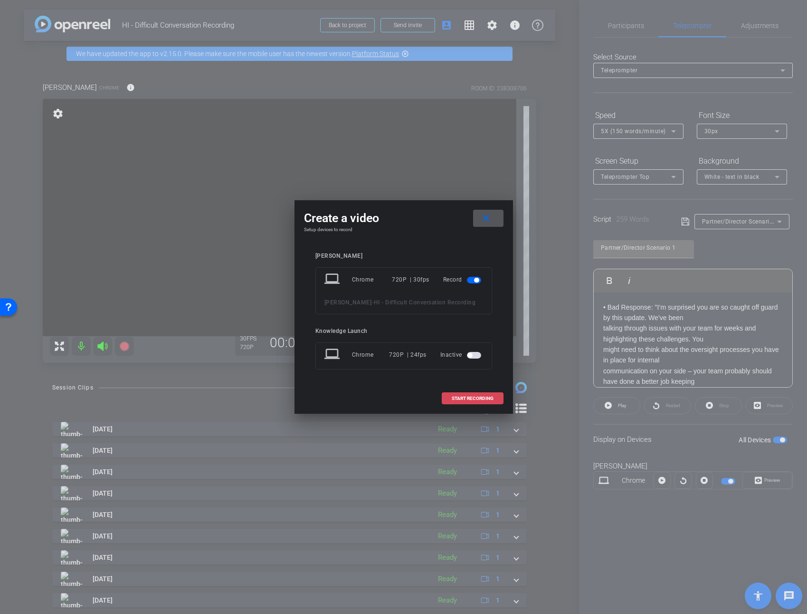
click at [469, 398] on span "START RECORDING" at bounding box center [473, 398] width 42 height 5
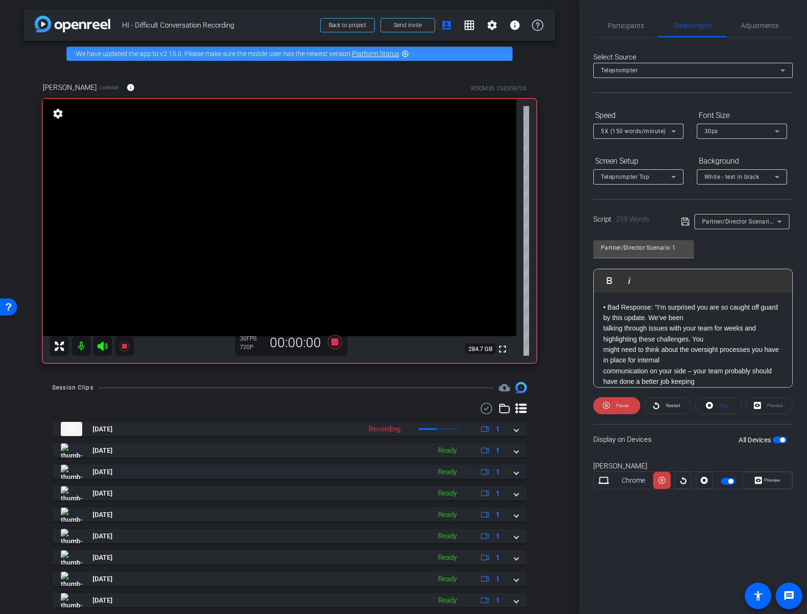
click at [769, 407] on div "Preview" at bounding box center [769, 405] width 47 height 17
click at [771, 485] on span "Preview" at bounding box center [771, 479] width 19 height 13
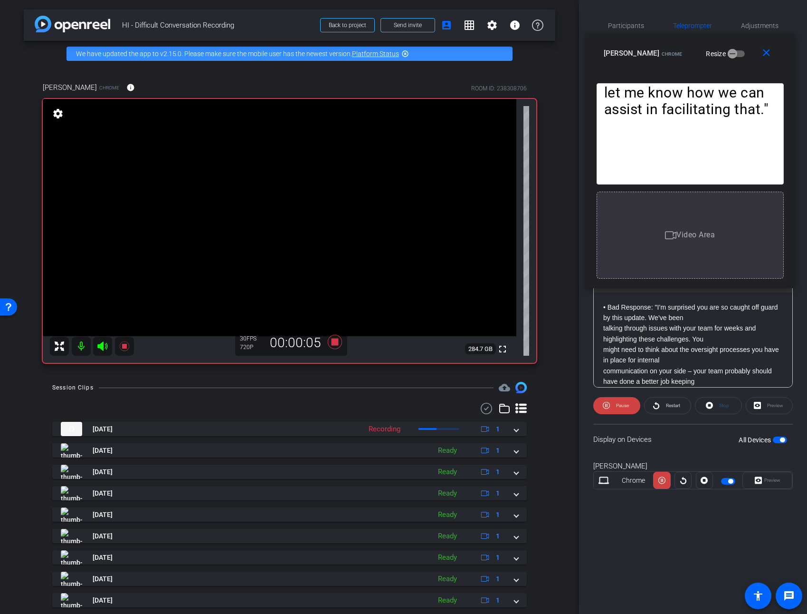
drag, startPoint x: 426, startPoint y: 186, endPoint x: 712, endPoint y: 39, distance: 321.8
click at [712, 39] on div "close Brigette Arata Chrome Resize" at bounding box center [690, 54] width 210 height 43
click at [337, 343] on icon at bounding box center [335, 341] width 23 height 17
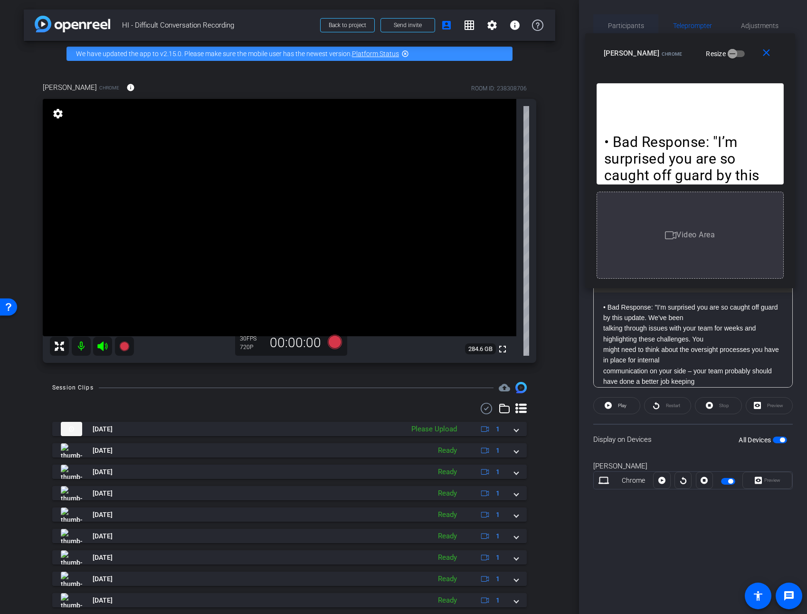
click at [633, 28] on span "Participants" at bounding box center [626, 25] width 36 height 7
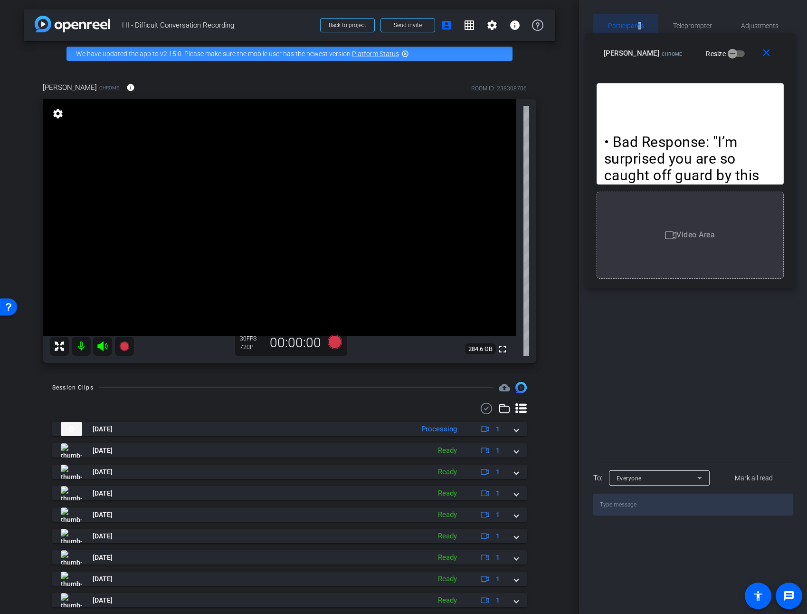
click at [639, 25] on span "Participants" at bounding box center [626, 25] width 36 height 7
click at [635, 25] on span "Participants" at bounding box center [626, 25] width 36 height 7
click at [701, 24] on span "Teleprompter" at bounding box center [692, 25] width 39 height 7
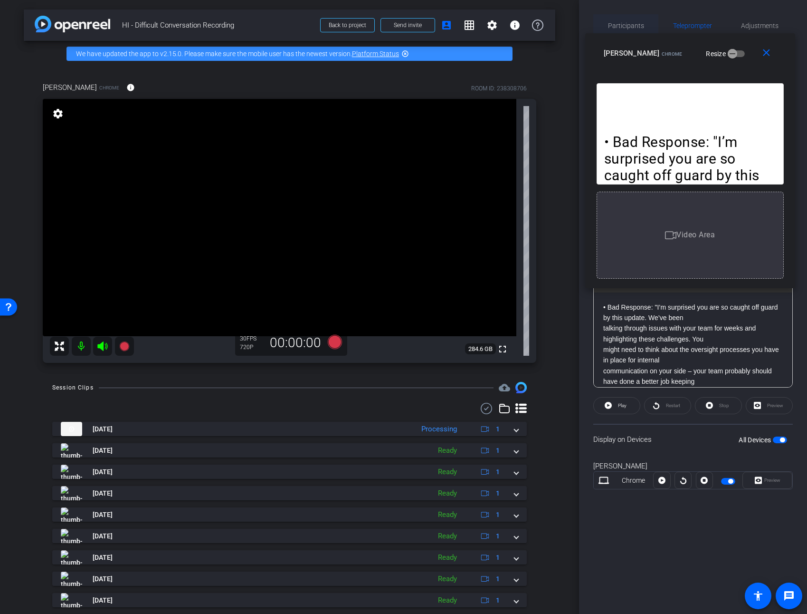
click at [633, 27] on span "Participants" at bounding box center [626, 25] width 36 height 7
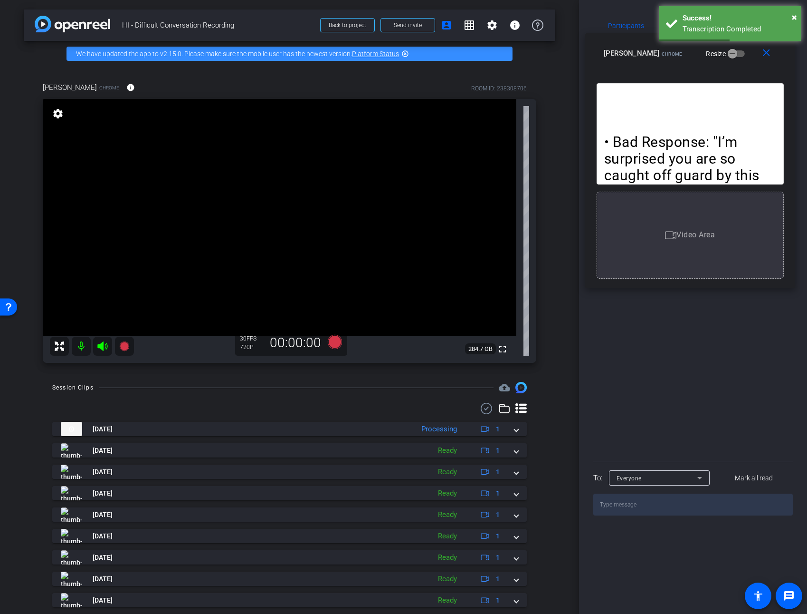
click at [641, 37] on div "close Brigette Arata Chrome Resize" at bounding box center [690, 54] width 210 height 43
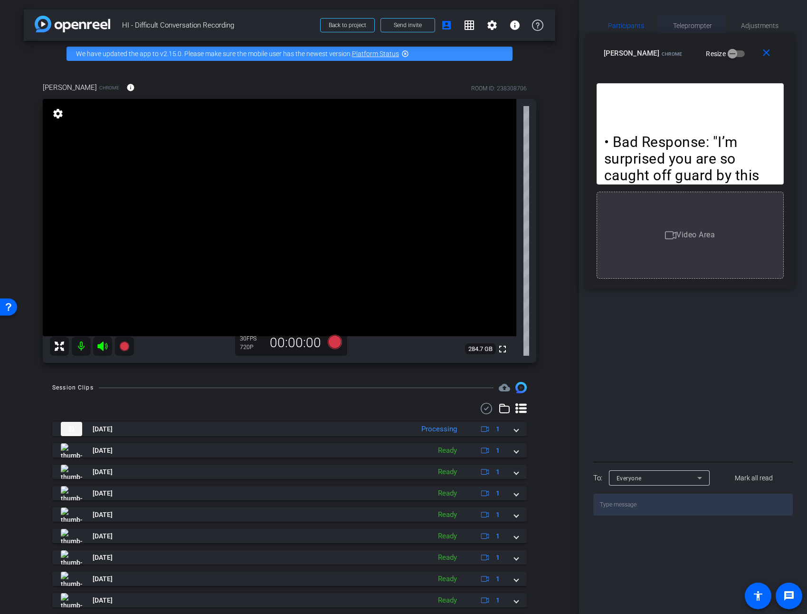
click at [694, 29] on span "Teleprompter" at bounding box center [692, 25] width 39 height 7
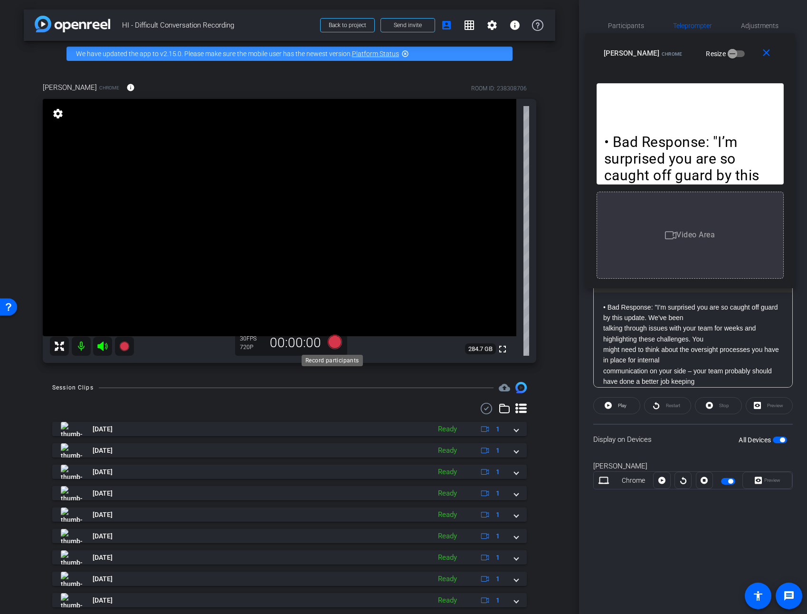
click at [328, 349] on icon at bounding box center [335, 341] width 23 height 17
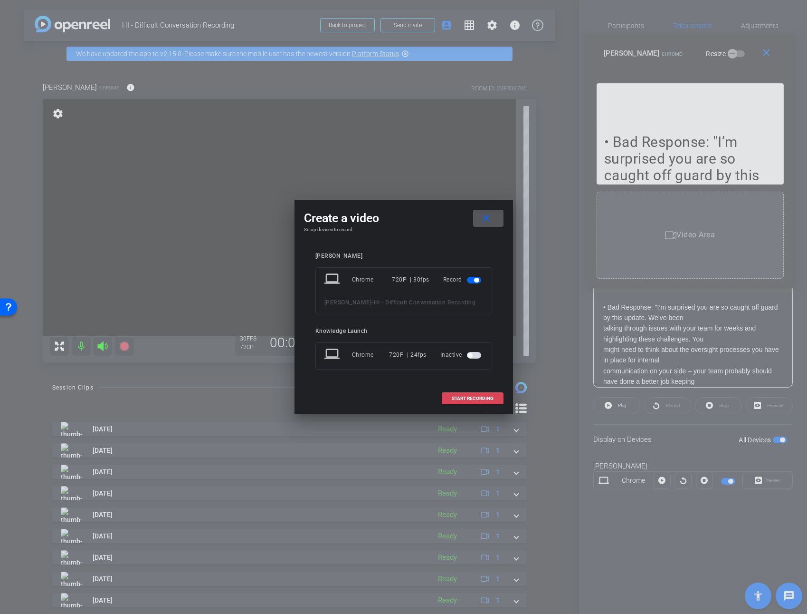
click at [479, 398] on span "START RECORDING" at bounding box center [473, 398] width 42 height 5
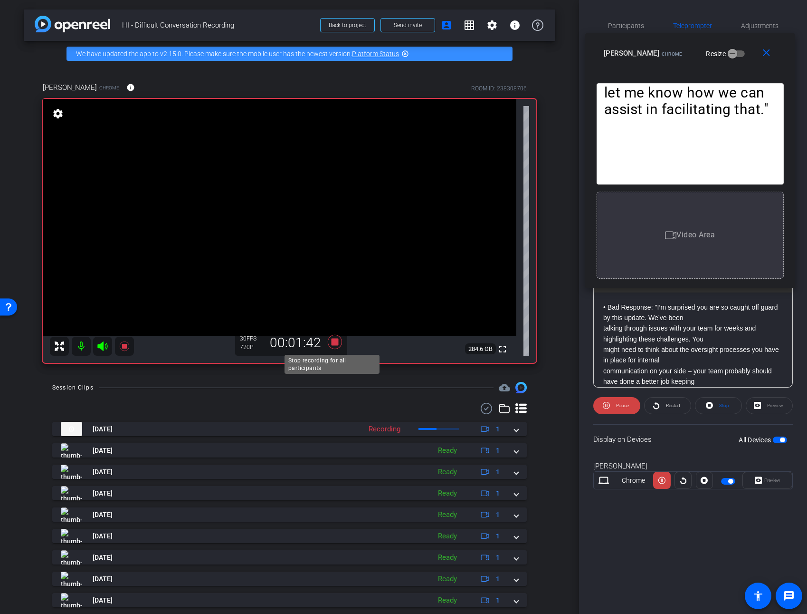
click at [333, 342] on icon at bounding box center [334, 342] width 14 height 14
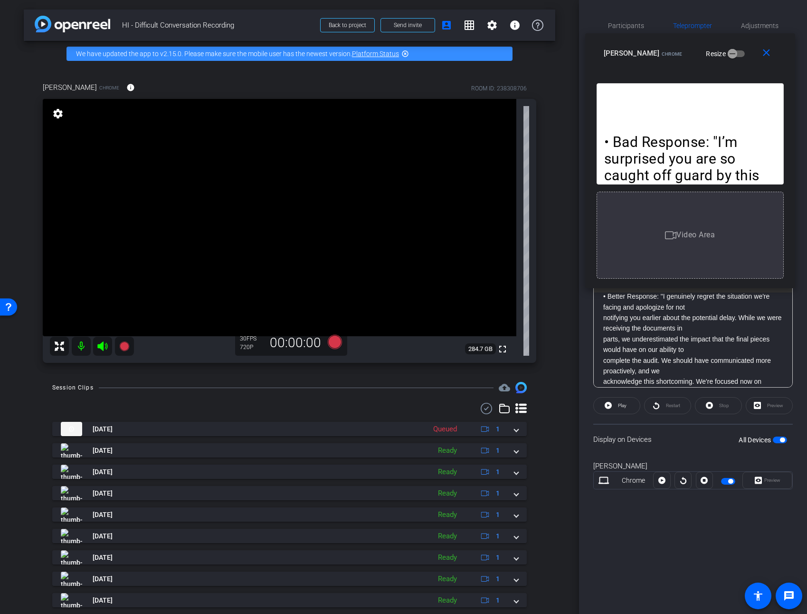
scroll to position [140, 0]
click at [604, 339] on span "parts, we underestimated the impact that the final pieces would have on our abi…" at bounding box center [687, 343] width 166 height 18
click at [690, 364] on p "• Bad Response: "I’m surprised you are so caught off guard by this update. We’v…" at bounding box center [694, 375] width 180 height 426
click at [691, 359] on p "• Bad Response: "I’m surprised you are so caught off guard by this update. We’v…" at bounding box center [694, 375] width 180 height 426
click at [334, 337] on icon at bounding box center [334, 342] width 14 height 14
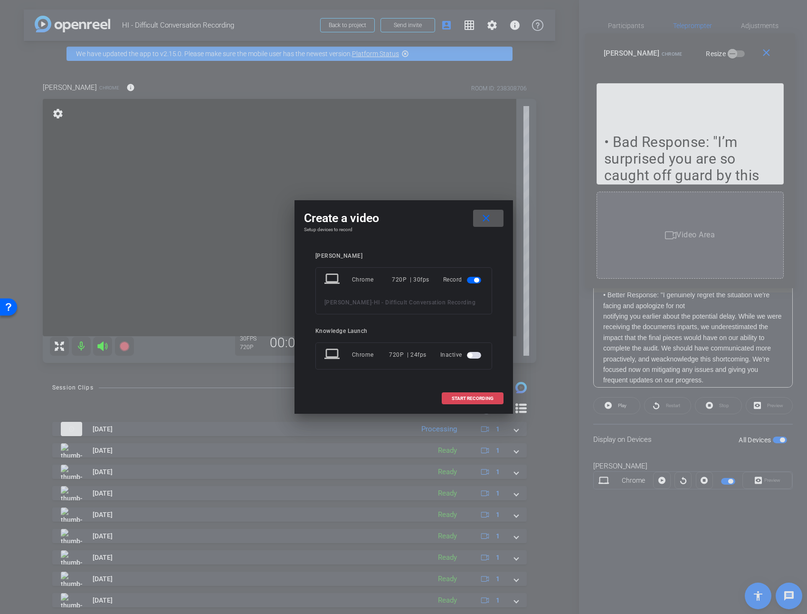
click at [473, 389] on span at bounding box center [472, 398] width 61 height 23
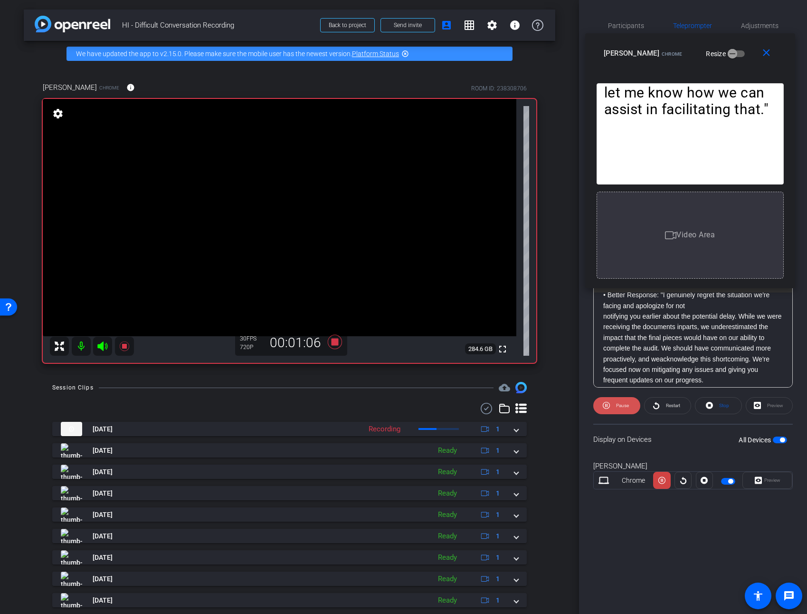
click at [616, 401] on span "Pause" at bounding box center [621, 405] width 15 height 13
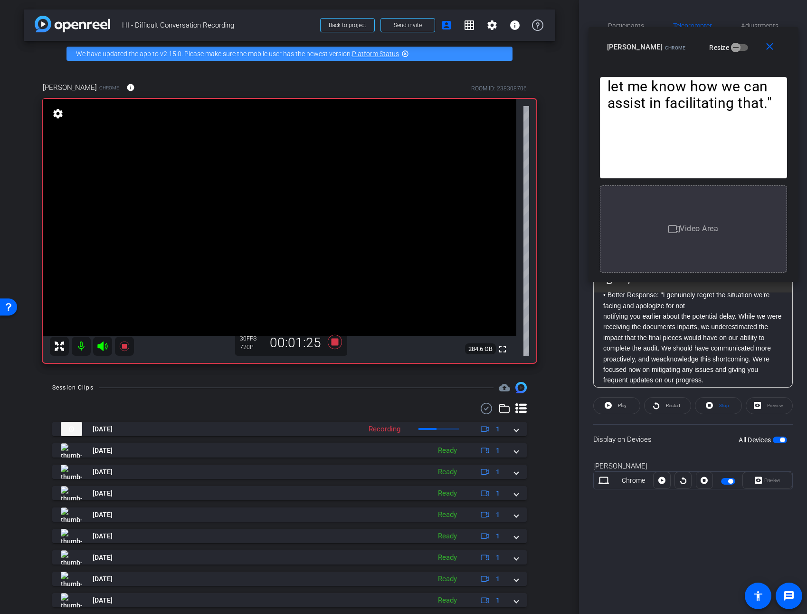
drag, startPoint x: 697, startPoint y: 158, endPoint x: 700, endPoint y: 152, distance: 7.0
click at [623, 402] on span "Play" at bounding box center [621, 405] width 11 height 13
click at [331, 344] on icon at bounding box center [334, 342] width 14 height 14
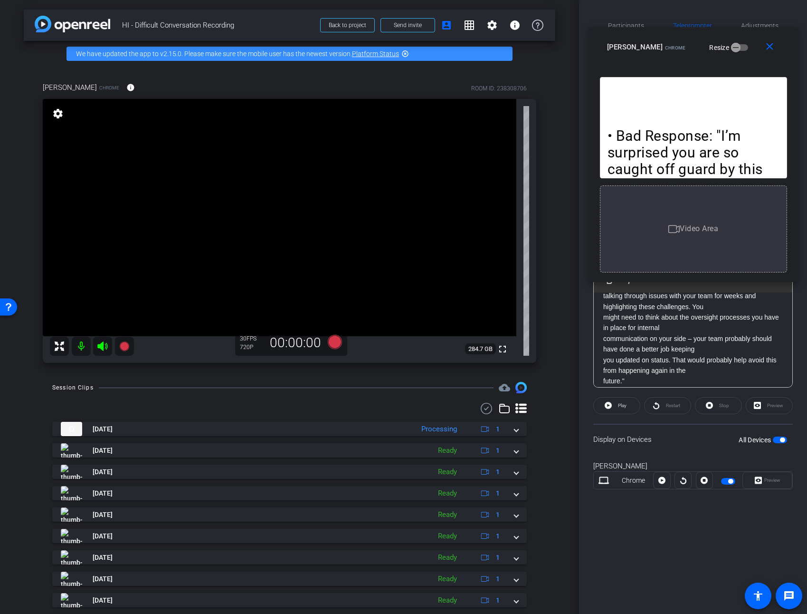
scroll to position [0, 0]
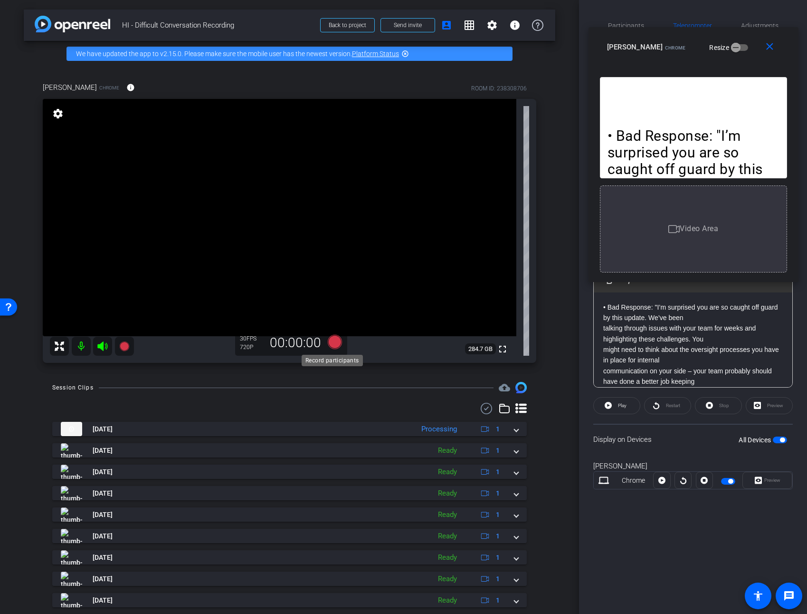
click at [330, 341] on icon at bounding box center [334, 342] width 14 height 14
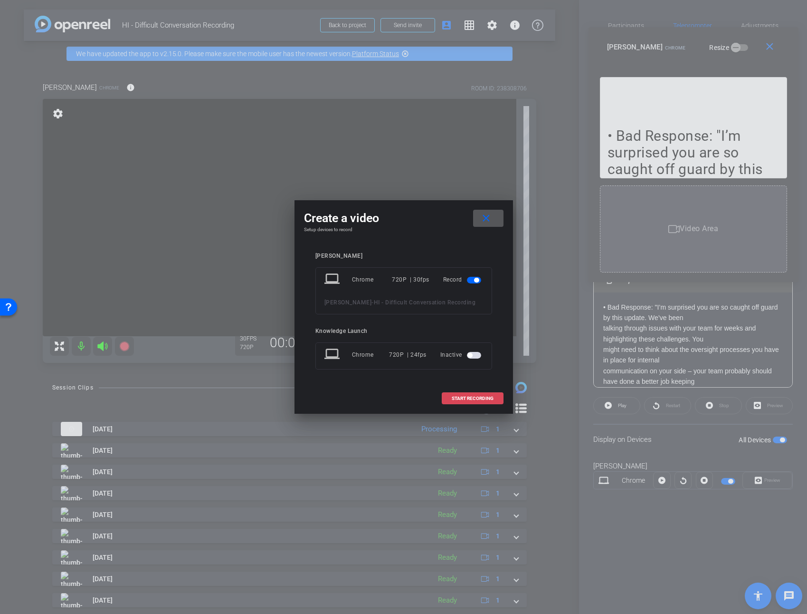
click at [482, 402] on span at bounding box center [472, 398] width 61 height 23
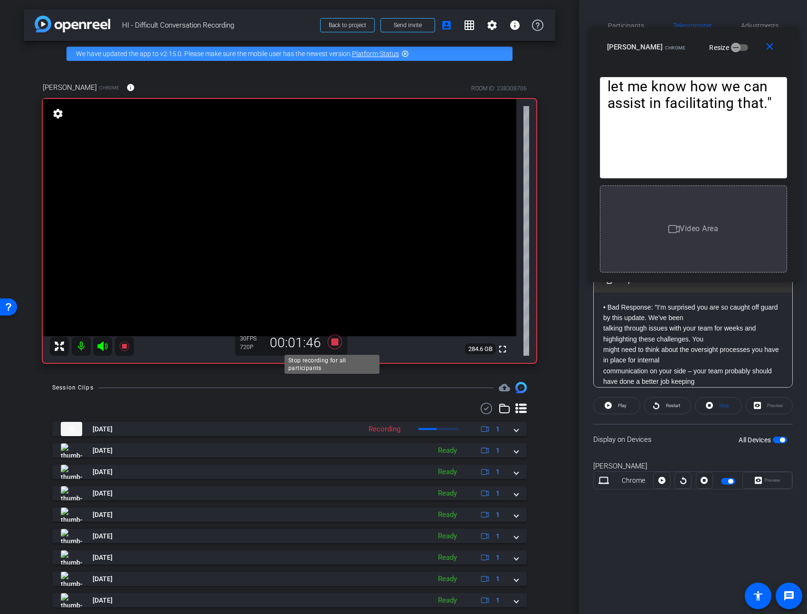
click at [335, 341] on icon at bounding box center [334, 342] width 14 height 14
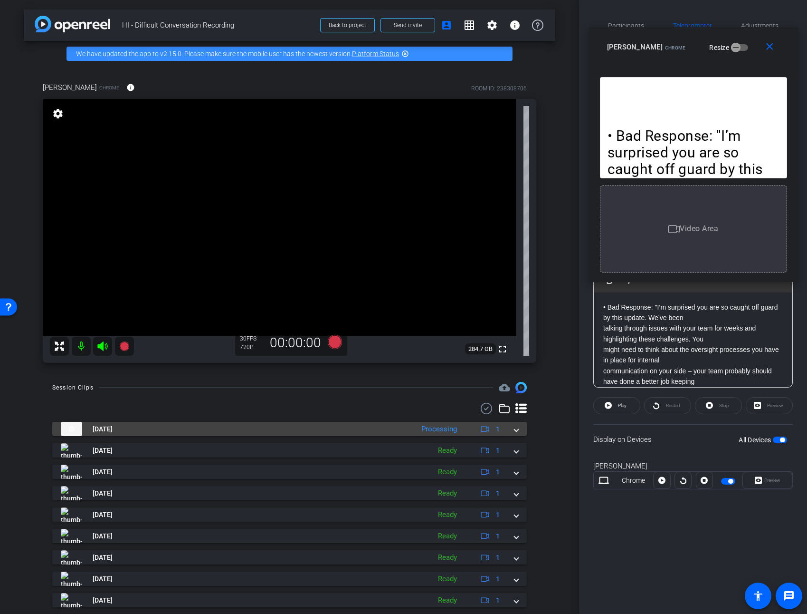
click at [515, 430] on span at bounding box center [517, 429] width 4 height 10
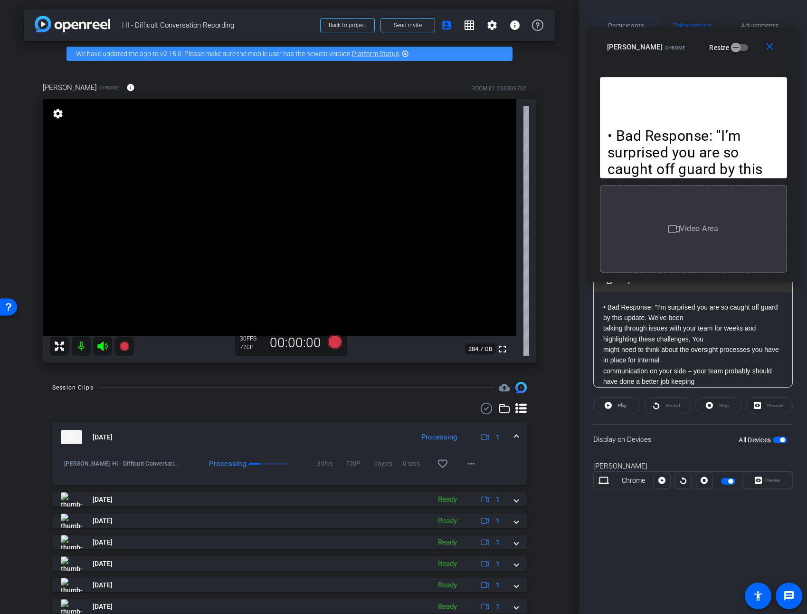
click at [641, 22] on span "Participants" at bounding box center [626, 25] width 36 height 7
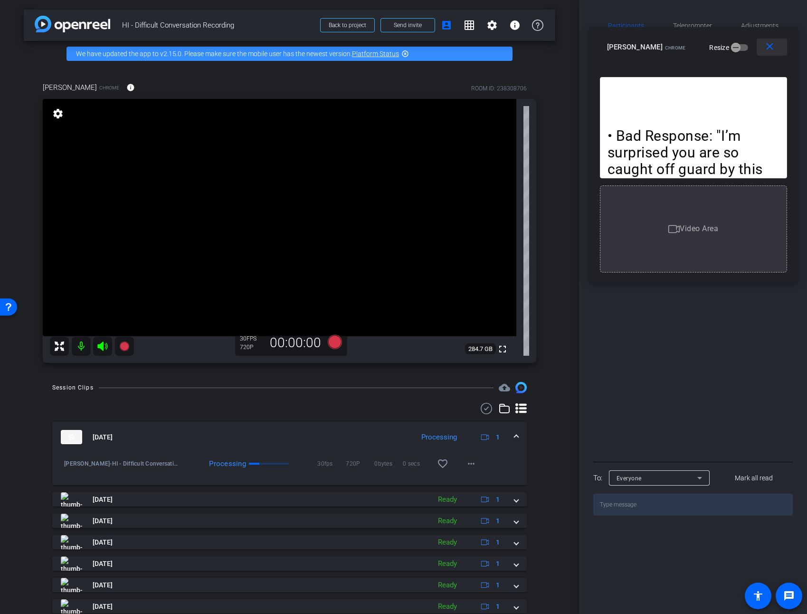
click at [768, 48] on mat-icon "close" at bounding box center [770, 47] width 12 height 12
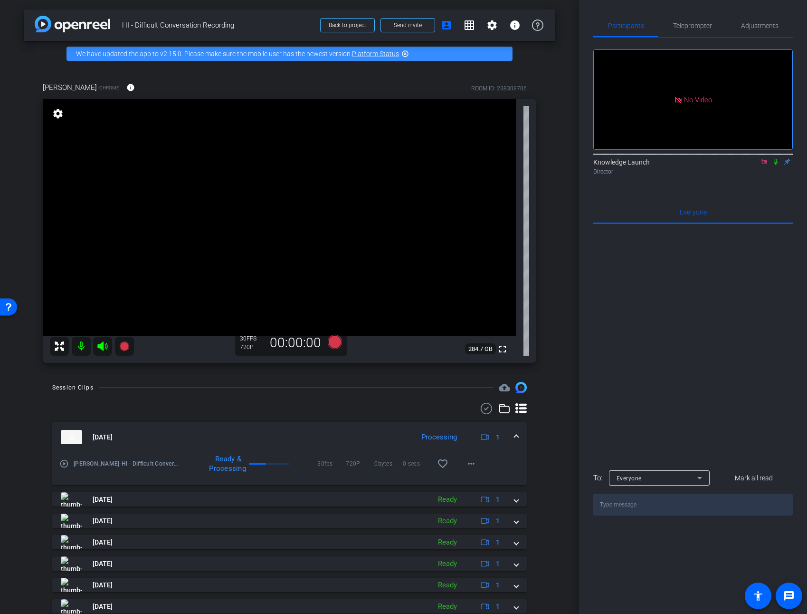
click at [82, 347] on mat-icon at bounding box center [81, 345] width 19 height 19
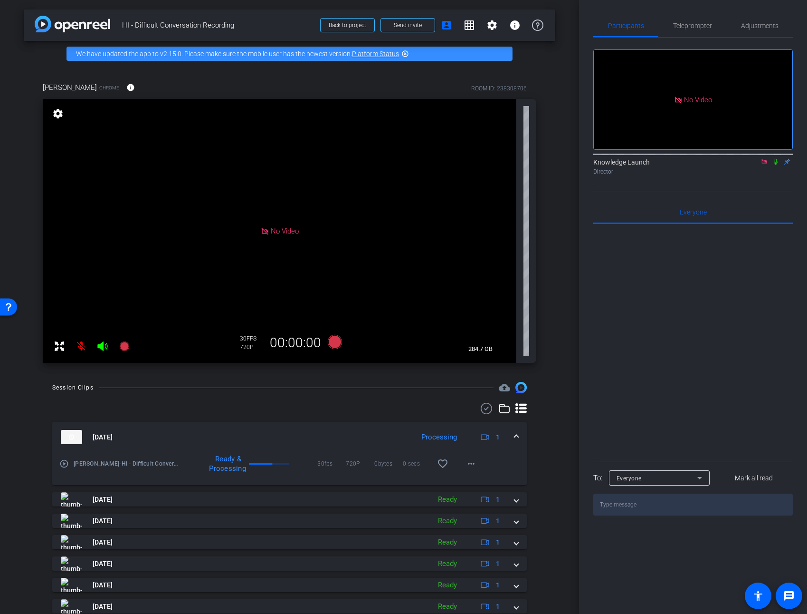
click at [777, 159] on icon at bounding box center [776, 162] width 4 height 6
click at [355, 26] on span "Back to project" at bounding box center [348, 25] width 38 height 7
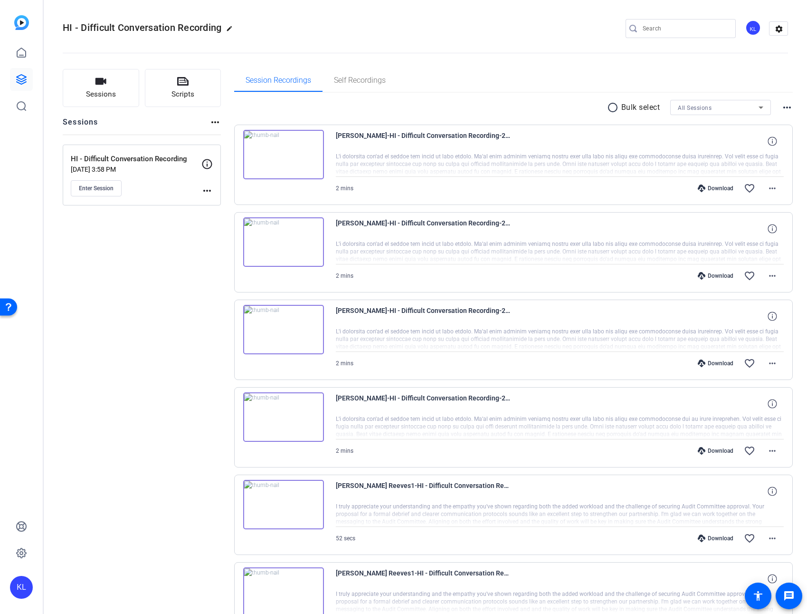
click at [389, 190] on div "2 mins Download favorite_border more_horiz" at bounding box center [560, 188] width 449 height 23
click at [775, 187] on span at bounding box center [772, 188] width 23 height 23
click at [657, 168] on div at bounding box center [403, 307] width 807 height 614
click at [771, 143] on icon at bounding box center [772, 140] width 9 height 9
click at [104, 185] on span "Enter Session" at bounding box center [96, 188] width 35 height 8
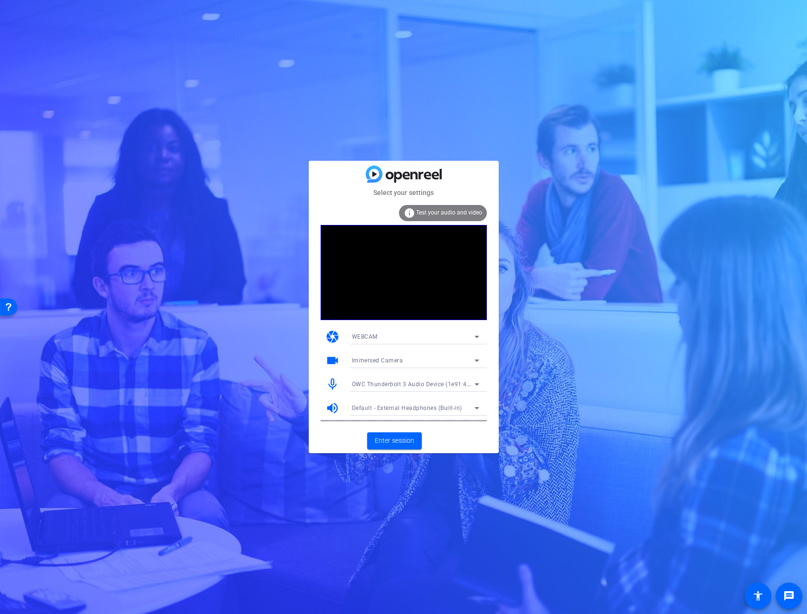
click at [423, 388] on div "OWC Thunderbolt 3 Audio Device (1e91:4001)" at bounding box center [413, 384] width 123 height 12
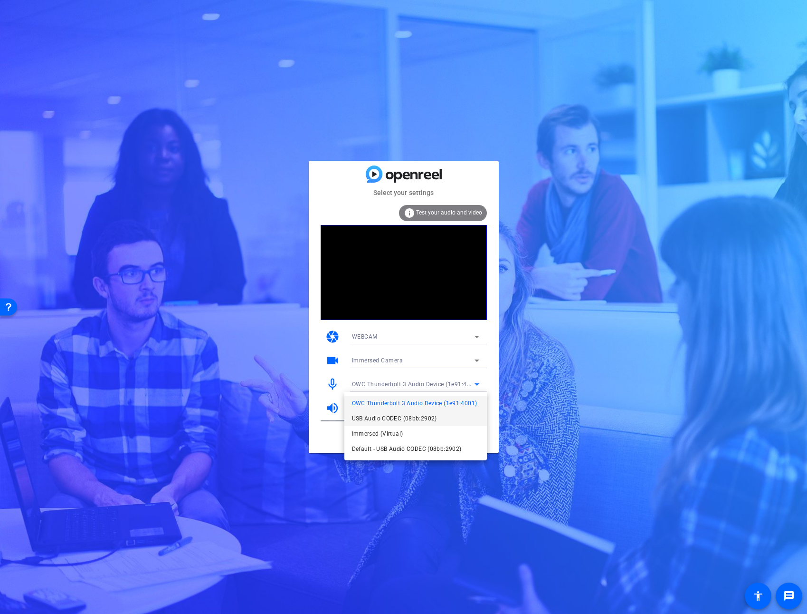
click at [416, 416] on span "USB Audio CODEC (08bb:2902)" at bounding box center [394, 418] width 85 height 11
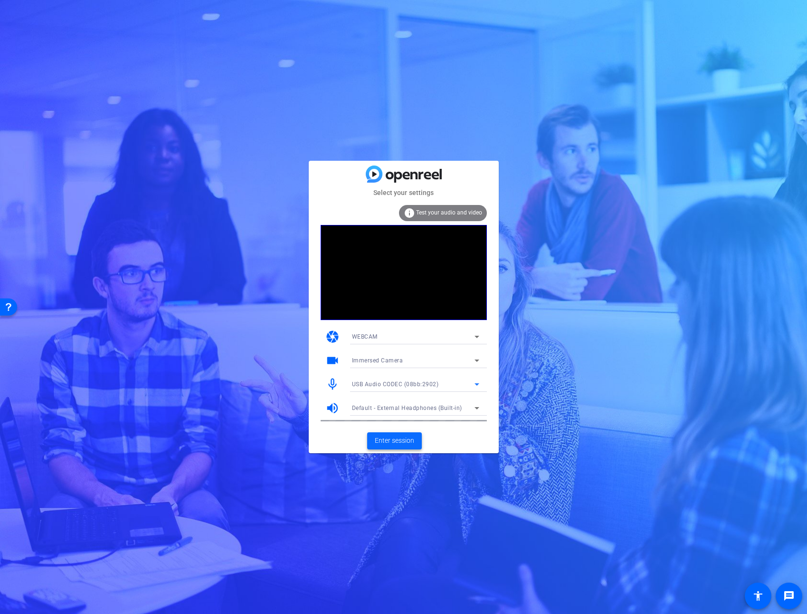
click at [400, 445] on span at bounding box center [394, 440] width 55 height 23
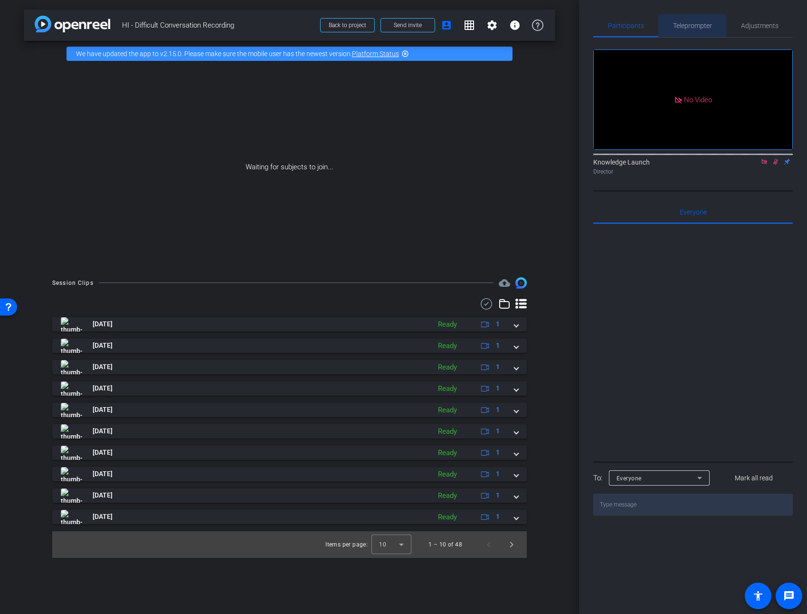
click at [695, 31] on span "Teleprompter" at bounding box center [692, 25] width 39 height 23
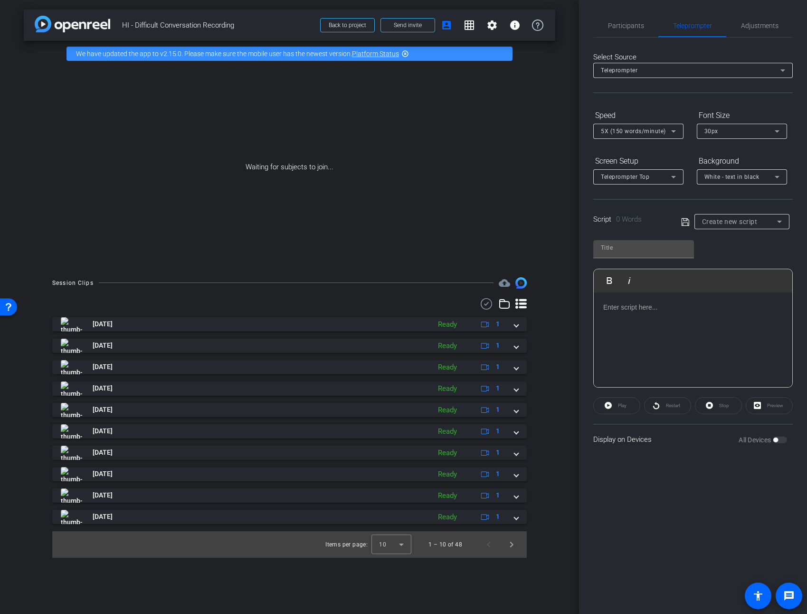
click at [729, 225] on span "Create new script" at bounding box center [730, 222] width 56 height 8
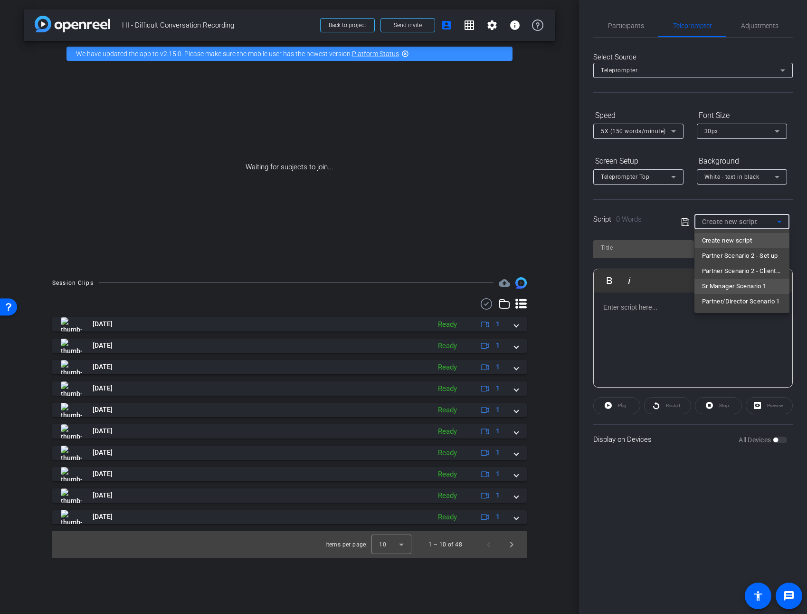
click at [728, 288] on span "Sr Manager Scenario 1" at bounding box center [734, 285] width 65 height 11
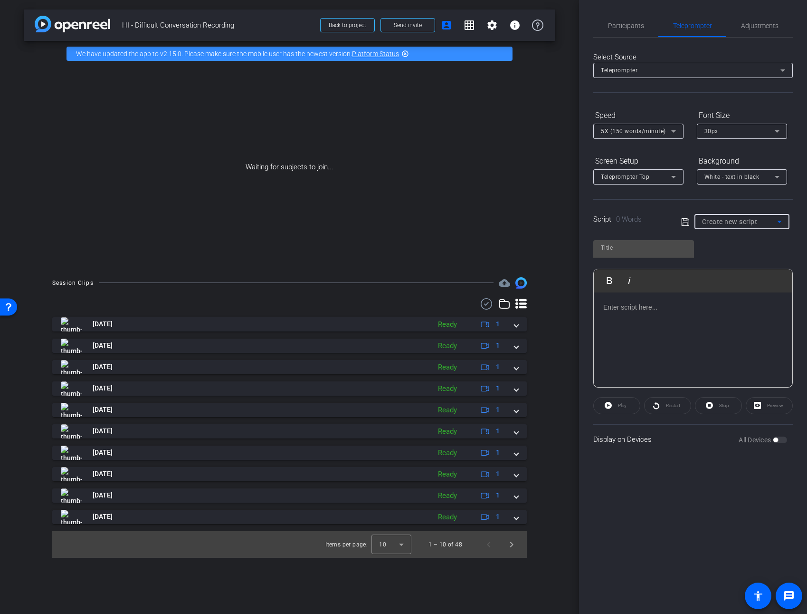
type input "Sr Manager Scenario 1"
click at [721, 312] on div "• Bad response: I’m not sure why your internal audit team didn’t identify and e…" at bounding box center [694, 488] width 180 height 373
click at [775, 410] on span "Preview" at bounding box center [774, 405] width 19 height 13
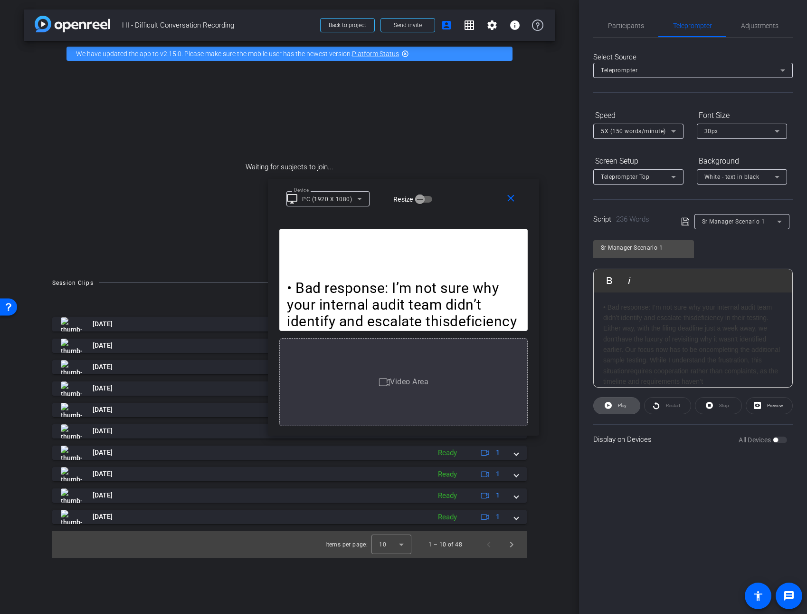
click at [624, 407] on span "Play" at bounding box center [622, 405] width 9 height 5
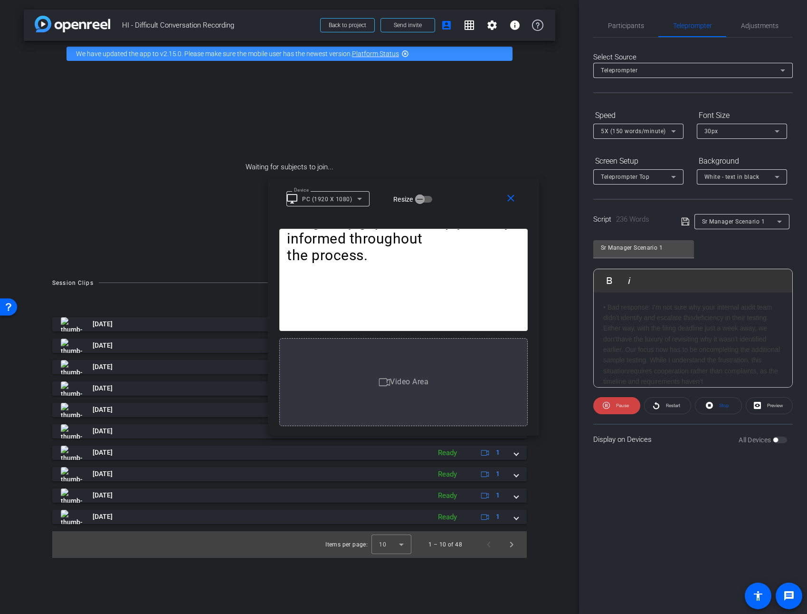
click at [677, 133] on icon at bounding box center [673, 130] width 11 height 11
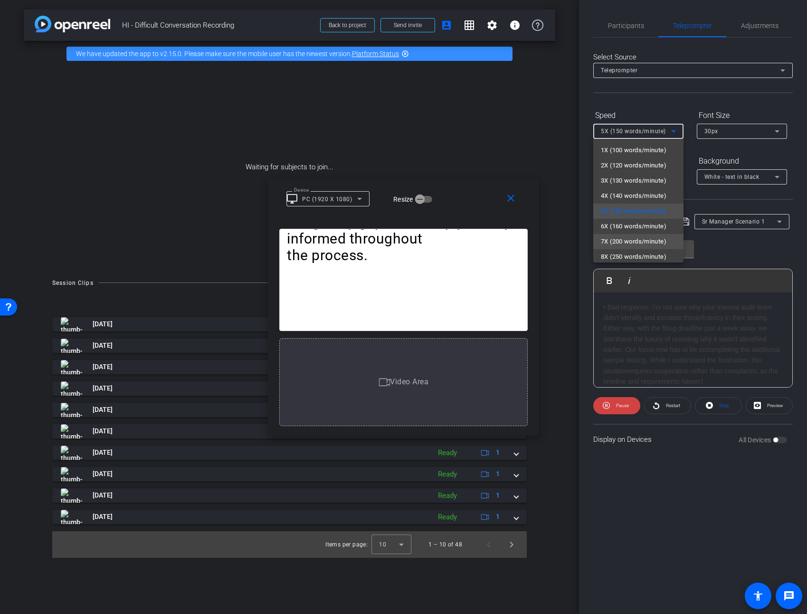
click at [649, 238] on span "7X (200 words/minute)" at bounding box center [634, 241] width 66 height 11
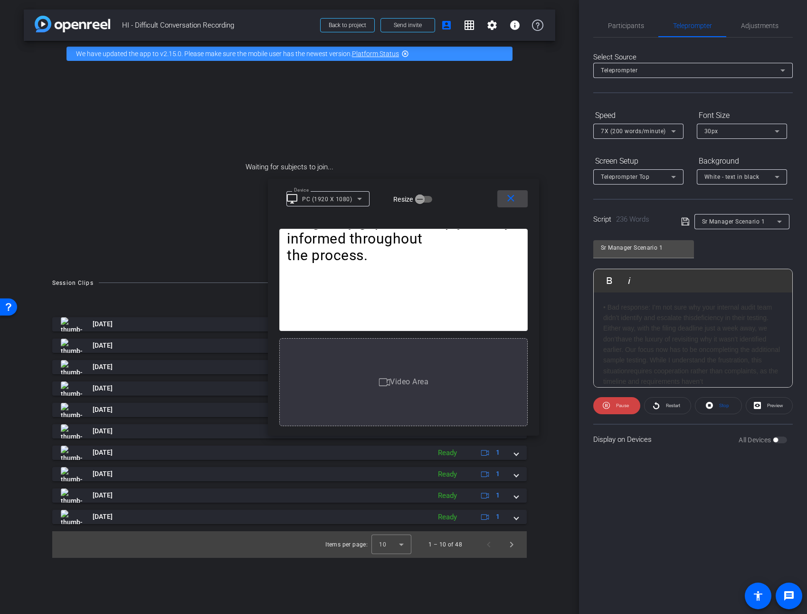
click at [509, 203] on mat-icon "close" at bounding box center [511, 198] width 12 height 12
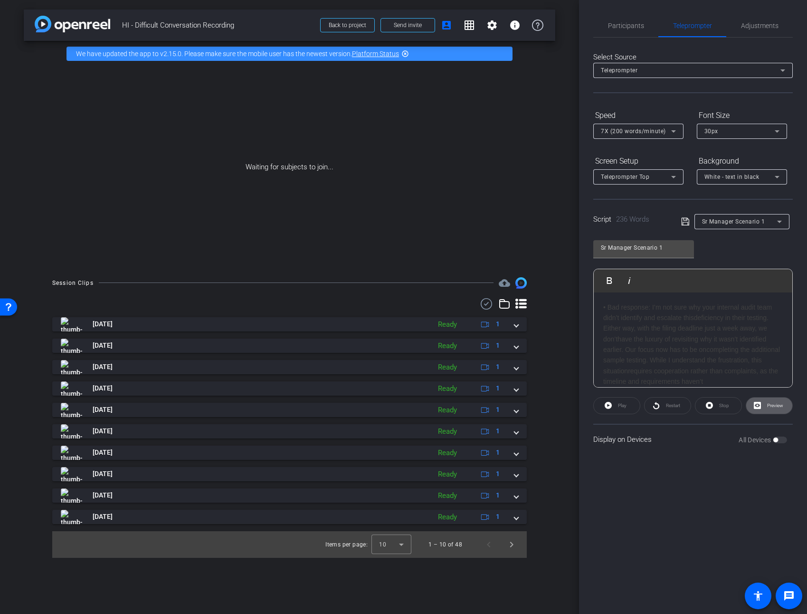
click at [651, 336] on span "have the luxury of revisiting why it wasn’t identified earlier. Our focus now h…" at bounding box center [685, 344] width 163 height 18
click at [605, 320] on span "determine the scope and impact of the deficiency. We're committed to resolving …" at bounding box center [686, 326] width 165 height 18
click at [615, 31] on span "Participants" at bounding box center [626, 25] width 36 height 23
